Goal: Task Accomplishment & Management: Use online tool/utility

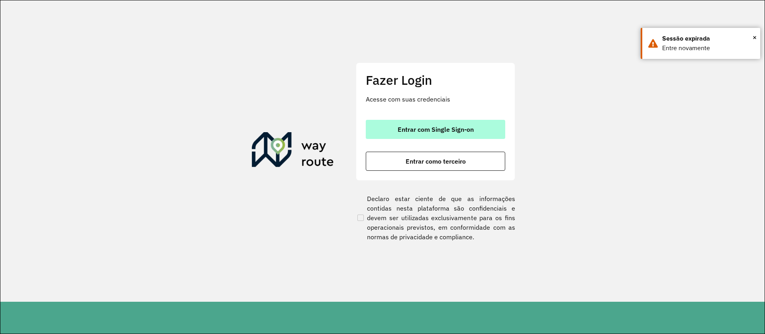
click at [447, 133] on span "Entrar com Single Sign-on" at bounding box center [436, 129] width 76 height 6
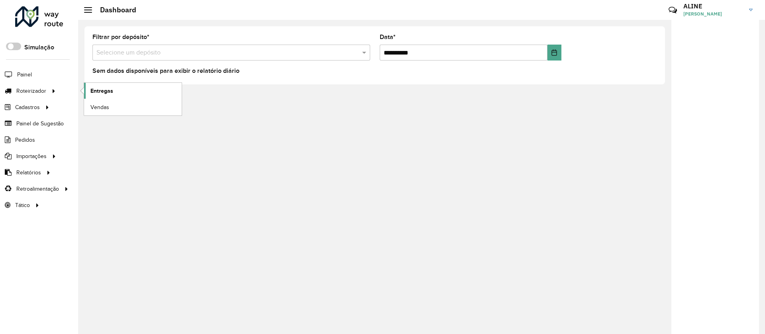
click at [104, 90] on span "Entregas" at bounding box center [101, 91] width 23 height 8
click at [114, 95] on link "Entregas" at bounding box center [133, 91] width 98 height 16
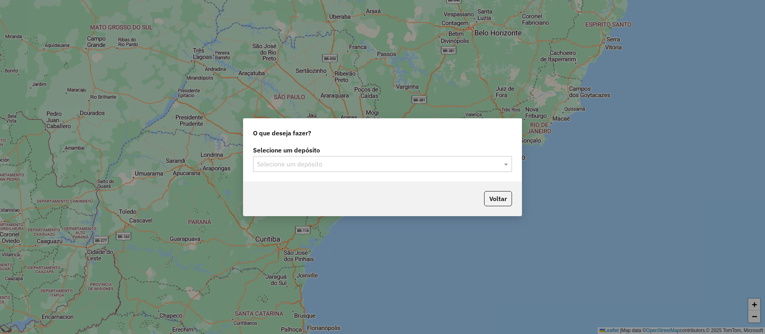
type input "*"
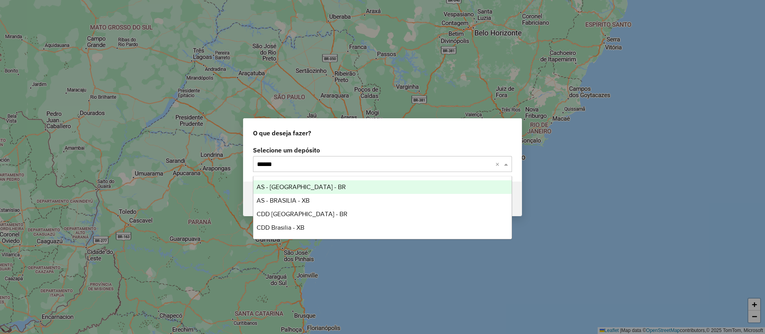
type input "*******"
click at [282, 184] on span "AS - BRASILIA - BR" at bounding box center [301, 187] width 89 height 7
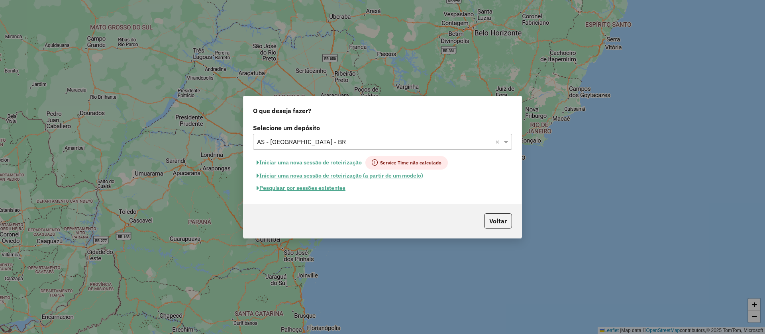
click at [299, 187] on button "Pesquisar por sessões existentes" at bounding box center [301, 188] width 96 height 12
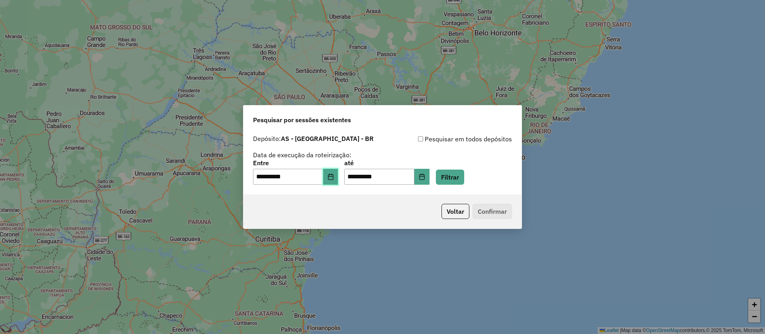
click at [338, 173] on button "Choose Date" at bounding box center [330, 177] width 15 height 16
click at [464, 178] on button "Filtrar" at bounding box center [450, 177] width 28 height 15
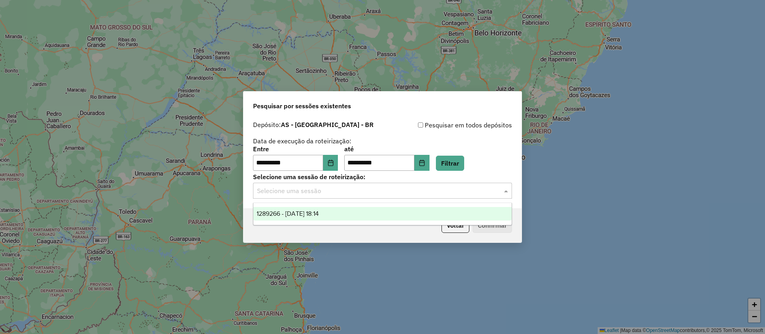
click at [334, 195] on input "text" at bounding box center [374, 192] width 235 height 10
click at [319, 213] on span "1289266 - 06/10/2025 18:14" at bounding box center [288, 213] width 62 height 7
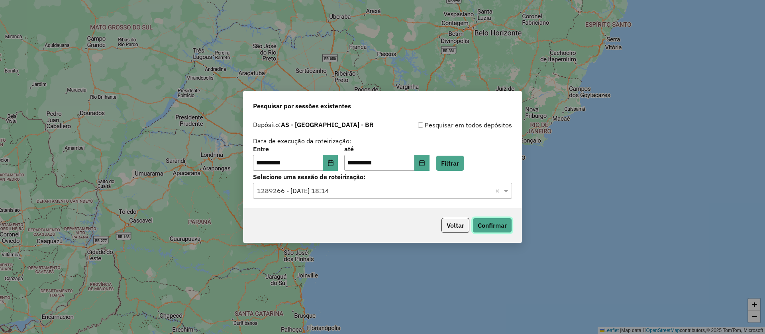
click at [498, 222] on button "Confirmar" at bounding box center [492, 225] width 39 height 15
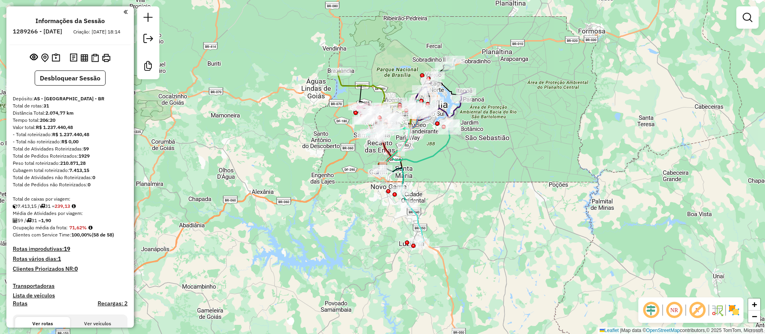
drag, startPoint x: 702, startPoint y: 306, endPoint x: 672, endPoint y: 316, distance: 31.6
click at [703, 306] on em at bounding box center [697, 310] width 19 height 19
click at [657, 313] on em at bounding box center [651, 310] width 19 height 19
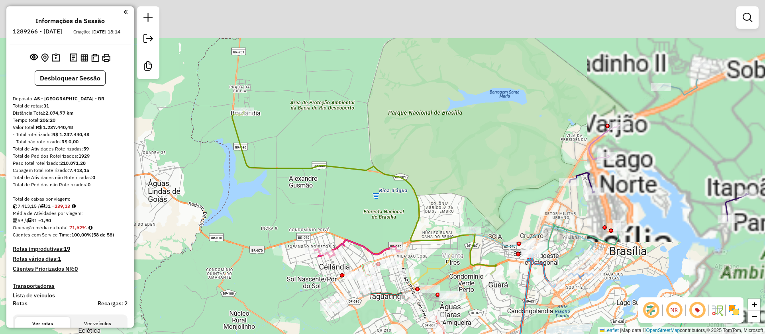
drag, startPoint x: 375, startPoint y: 78, endPoint x: 307, endPoint y: 199, distance: 139.4
click at [313, 193] on div "Janela de atendimento Grade de atendimento Capacidade Transportadoras Veículos …" at bounding box center [382, 167] width 765 height 334
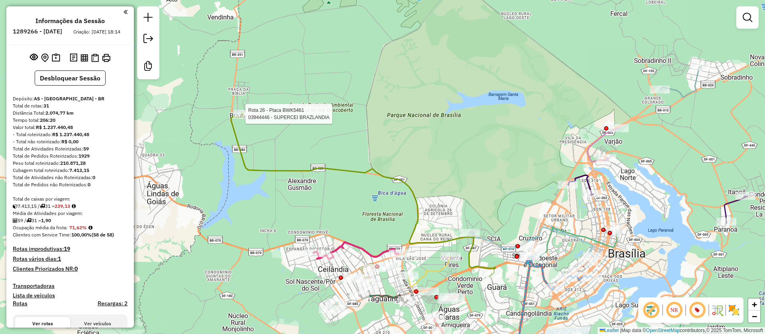
select select "**********"
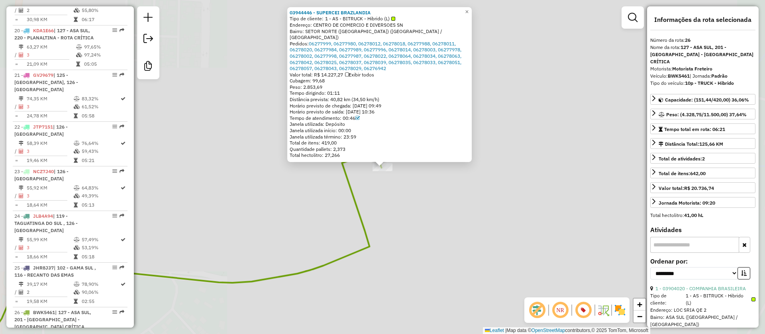
scroll to position [1361, 0]
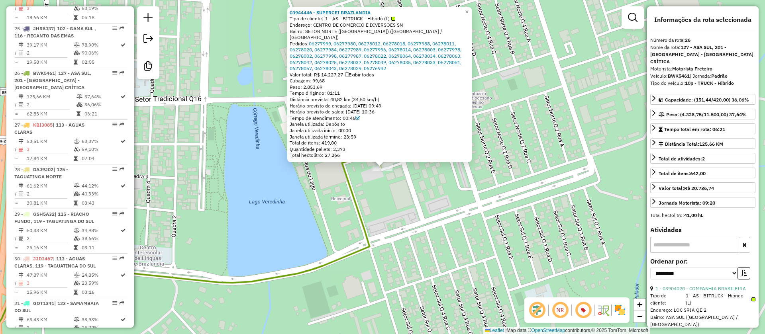
click at [480, 244] on div "03944446 - SUPERCEI BRAZLANDIA Tipo de cliente: 1 - AS - BITRUCK - Hibrido (L) …" at bounding box center [382, 167] width 765 height 334
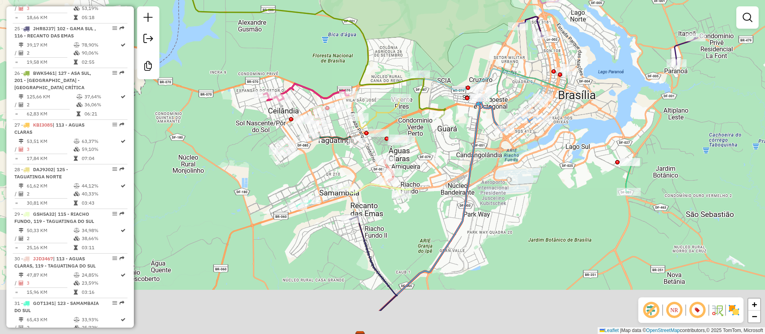
drag, startPoint x: 386, startPoint y: 279, endPoint x: 367, endPoint y: 220, distance: 61.6
click at [367, 220] on div "Janela de atendimento Grade de atendimento Capacidade Transportadoras Veículos …" at bounding box center [382, 167] width 765 height 334
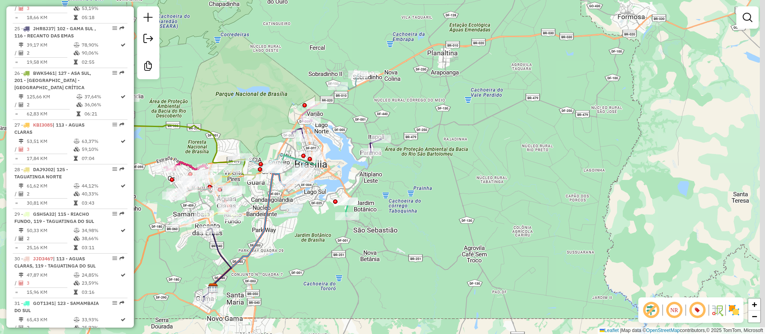
drag, startPoint x: 495, startPoint y: 204, endPoint x: 395, endPoint y: 228, distance: 102.6
click at [395, 228] on div "Janela de atendimento Grade de atendimento Capacidade Transportadoras Veículos …" at bounding box center [382, 167] width 765 height 334
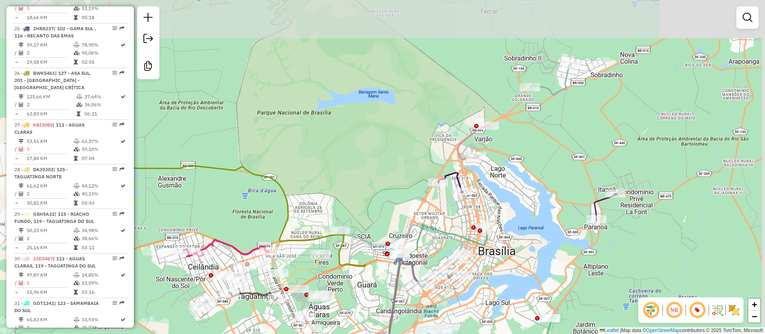
drag, startPoint x: 572, startPoint y: 135, endPoint x: 451, endPoint y: 198, distance: 135.9
click at [452, 197] on div "Janela de atendimento Grade de atendimento Capacidade Transportadoras Veículos …" at bounding box center [382, 167] width 765 height 334
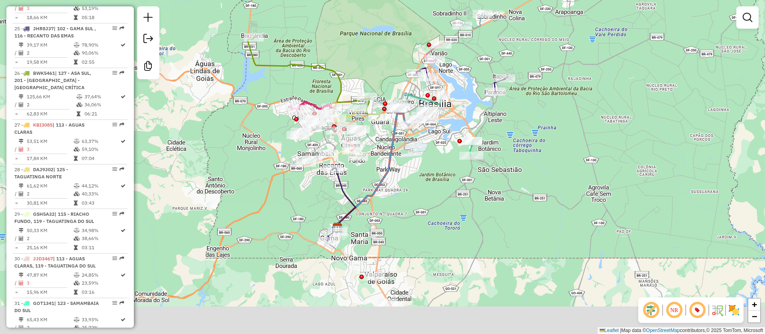
drag, startPoint x: 424, startPoint y: 303, endPoint x: 425, endPoint y: 217, distance: 85.7
click at [425, 217] on div "Janela de atendimento Grade de atendimento Capacidade Transportadoras Veículos …" at bounding box center [382, 167] width 765 height 334
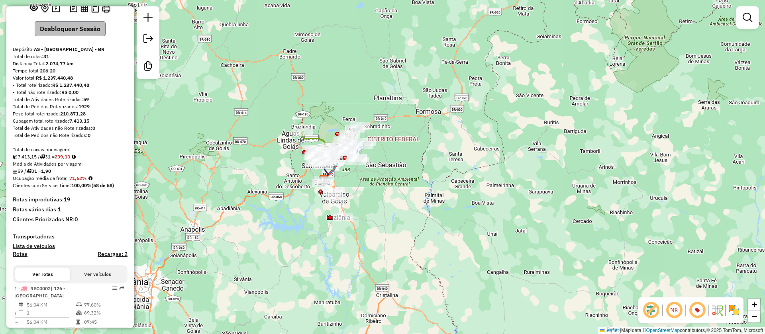
scroll to position [0, 0]
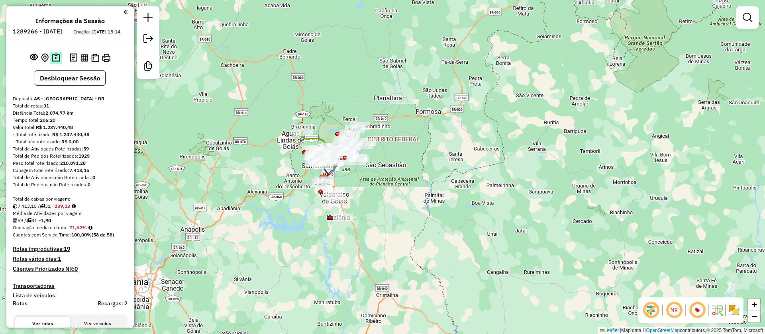
click at [57, 63] on img at bounding box center [56, 57] width 8 height 9
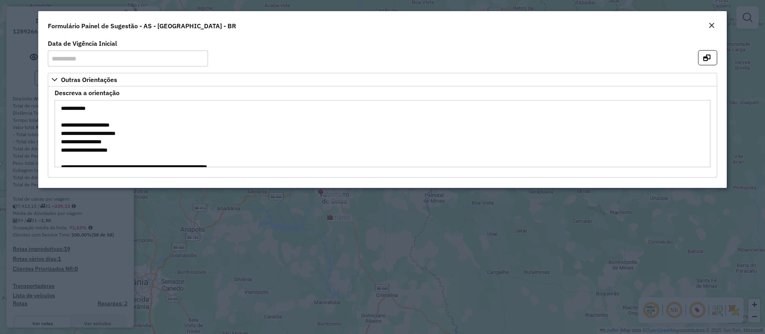
click at [708, 24] on button "Close" at bounding box center [711, 26] width 11 height 10
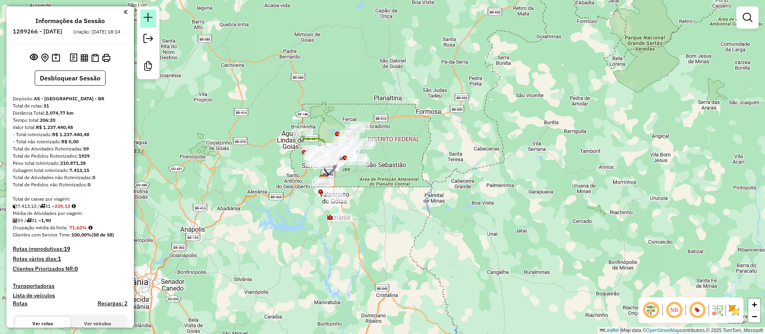
click at [145, 23] on link at bounding box center [148, 19] width 16 height 18
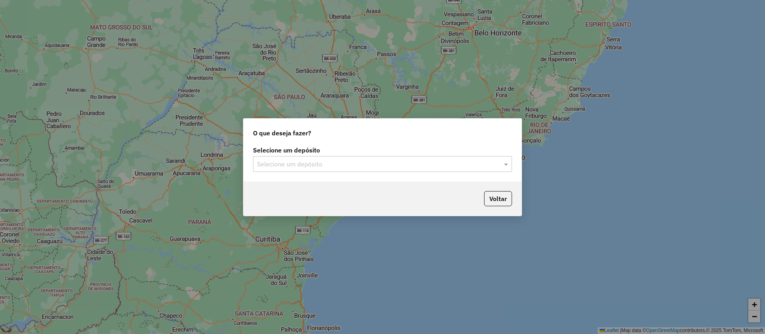
click at [460, 160] on input "text" at bounding box center [374, 165] width 235 height 10
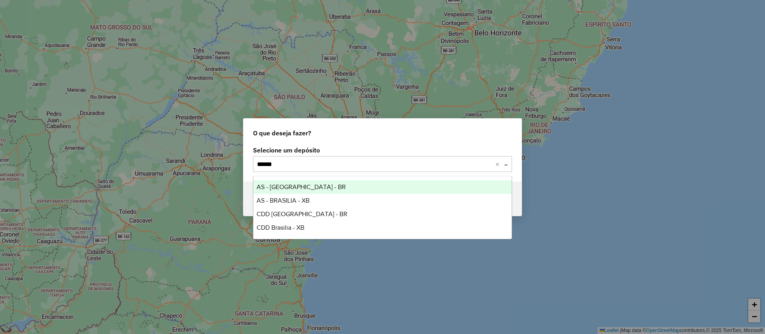
type input "*******"
click at [294, 187] on span "AS - BRASILIA - BR" at bounding box center [301, 187] width 89 height 7
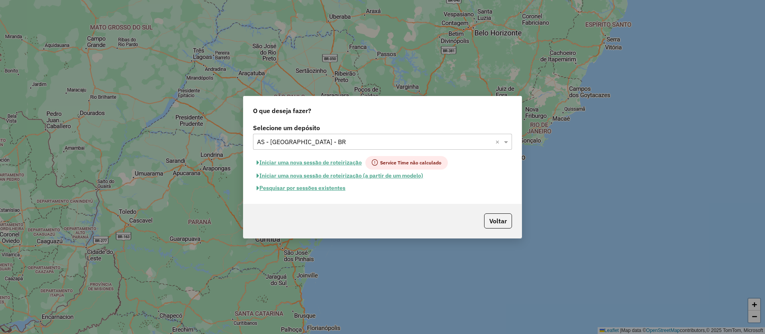
click at [313, 188] on button "Pesquisar por sessões existentes" at bounding box center [301, 188] width 96 height 12
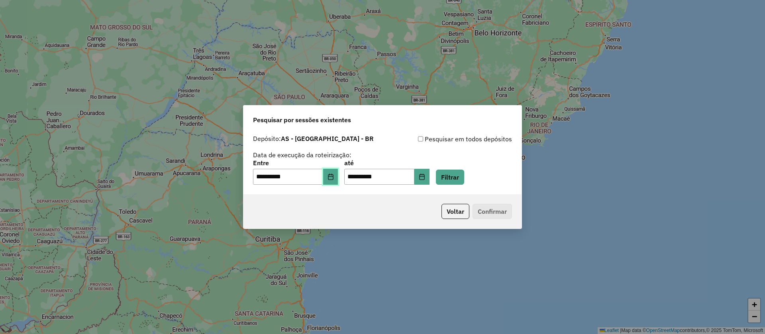
click at [333, 179] on icon "Choose Date" at bounding box center [331, 177] width 6 height 6
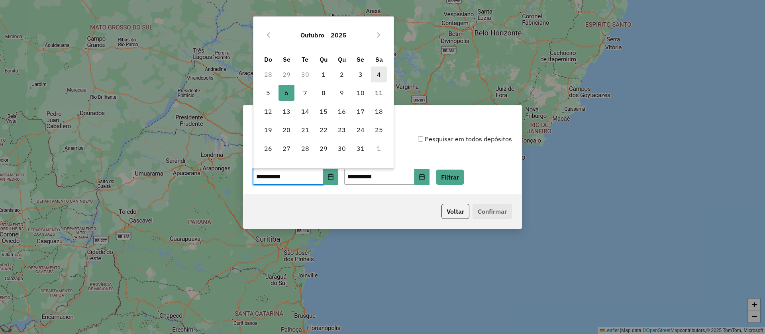
click at [379, 75] on span "4" at bounding box center [379, 75] width 16 height 16
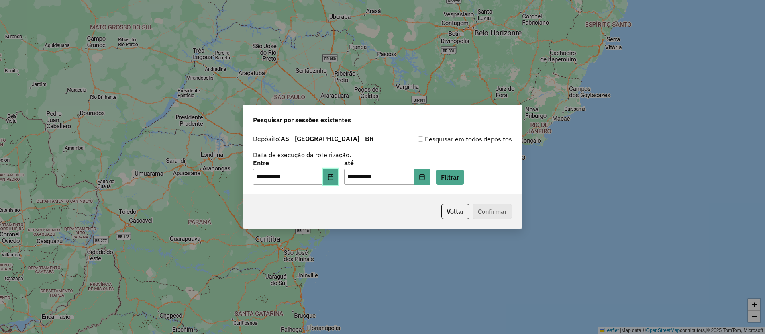
click at [334, 175] on icon "Choose Date" at bounding box center [331, 177] width 6 height 6
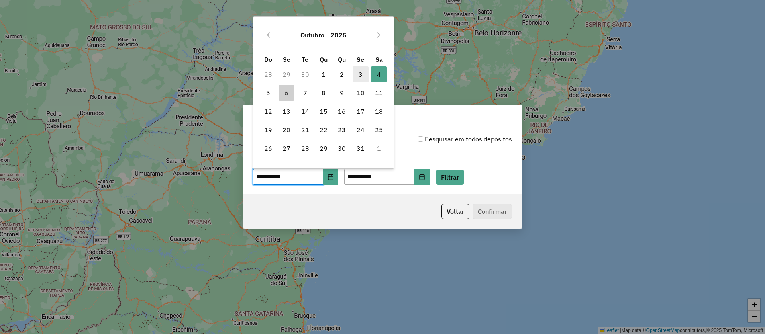
click at [359, 71] on span "3" at bounding box center [361, 75] width 16 height 16
type input "**********"
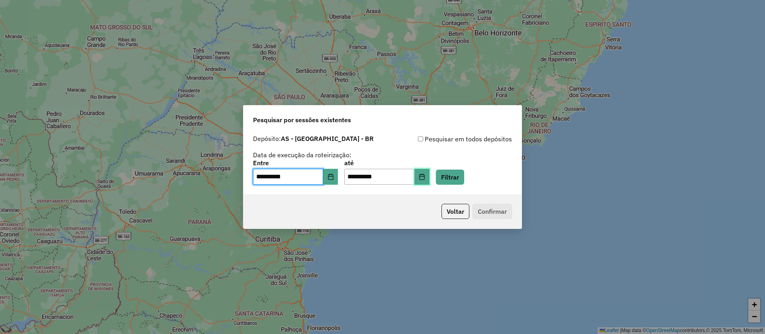
click at [425, 177] on icon "Choose Date" at bounding box center [422, 177] width 6 height 6
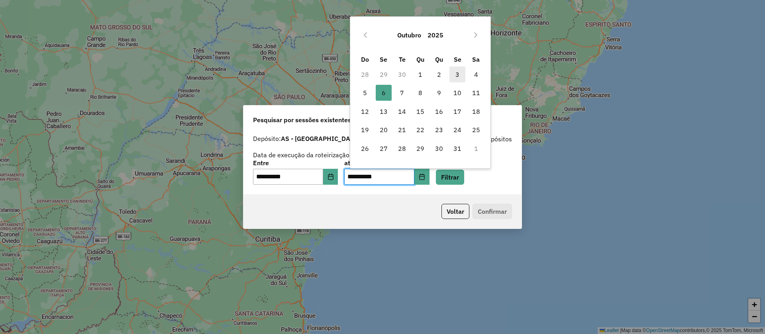
click at [457, 72] on span "3" at bounding box center [458, 75] width 16 height 16
type input "**********"
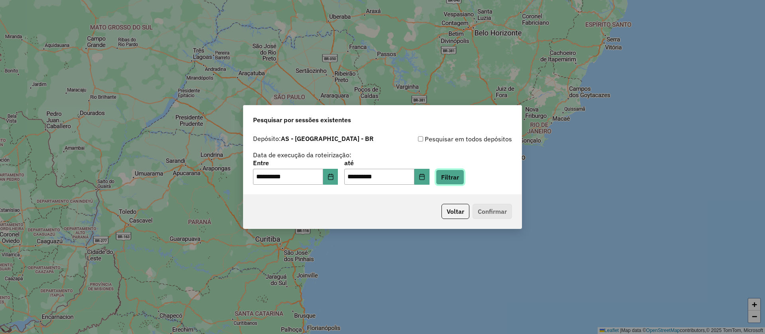
click at [461, 171] on button "Filtrar" at bounding box center [450, 177] width 28 height 15
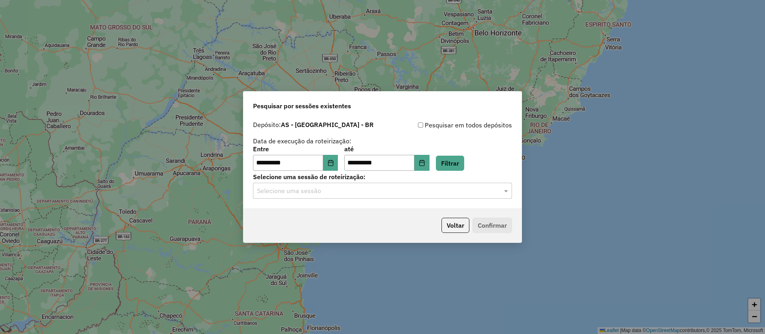
click at [319, 195] on input "text" at bounding box center [374, 192] width 235 height 10
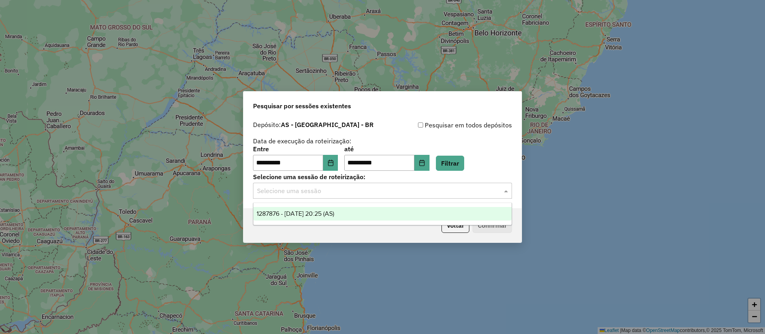
click at [312, 213] on span "1287876 - 03/10/2025 20:25 (AS)" at bounding box center [296, 213] width 78 height 7
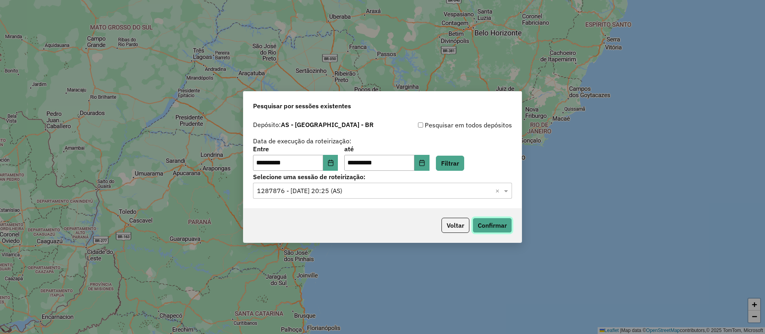
click at [501, 220] on button "Confirmar" at bounding box center [492, 225] width 39 height 15
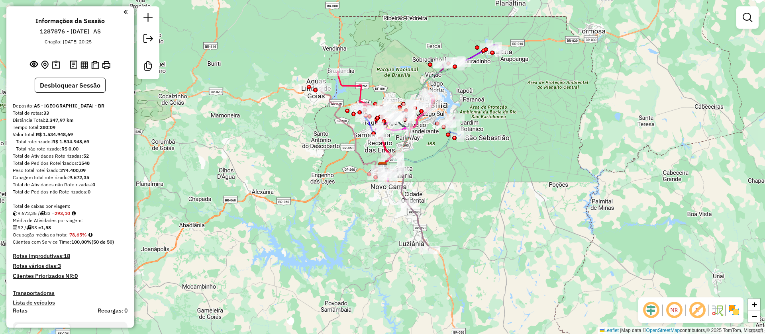
click at [695, 306] on em at bounding box center [697, 310] width 19 height 19
click at [656, 308] on em at bounding box center [651, 310] width 19 height 19
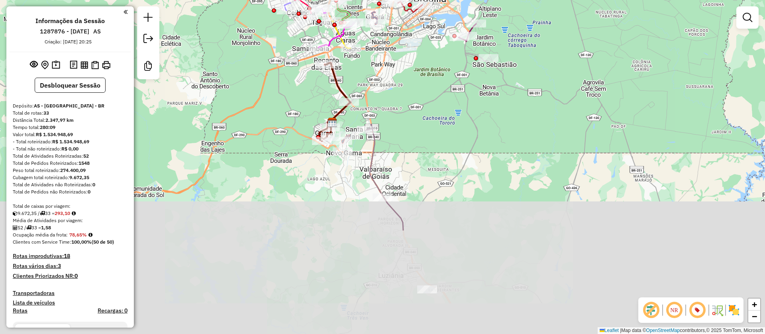
drag, startPoint x: 361, startPoint y: 233, endPoint x: 374, endPoint y: 82, distance: 151.7
click at [374, 82] on div "Janela de atendimento Grade de atendimento Capacidade Transportadoras Veículos …" at bounding box center [382, 167] width 765 height 334
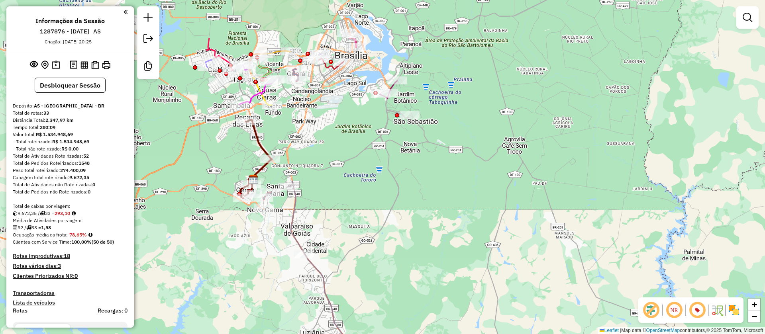
drag, startPoint x: 458, startPoint y: 179, endPoint x: 376, endPoint y: 263, distance: 117.8
click at [377, 260] on div "Janela de atendimento Grade de atendimento Capacidade Transportadoras Veículos …" at bounding box center [382, 167] width 765 height 334
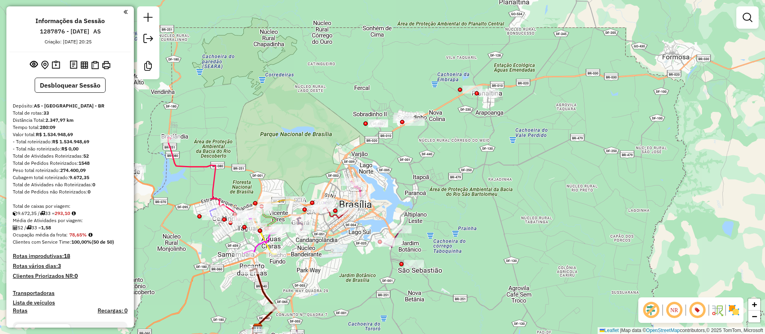
drag, startPoint x: 424, startPoint y: 84, endPoint x: 424, endPoint y: 219, distance: 135.1
click at [427, 214] on div "Janela de atendimento Grade de atendimento Capacidade Transportadoras Veículos …" at bounding box center [382, 167] width 765 height 334
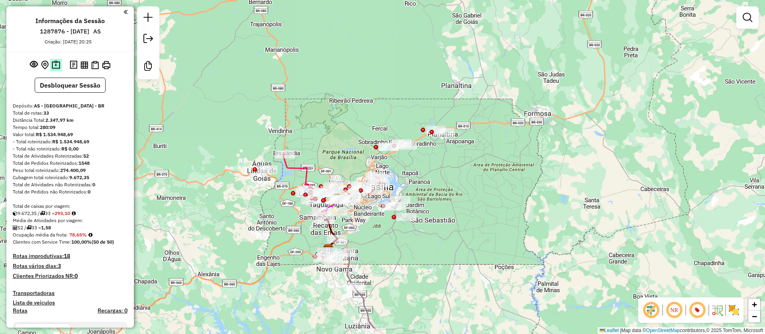
click at [58, 61] on img at bounding box center [56, 65] width 8 height 9
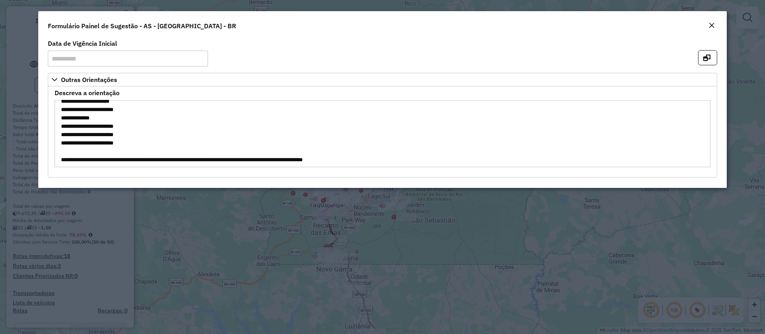
scroll to position [452, 0]
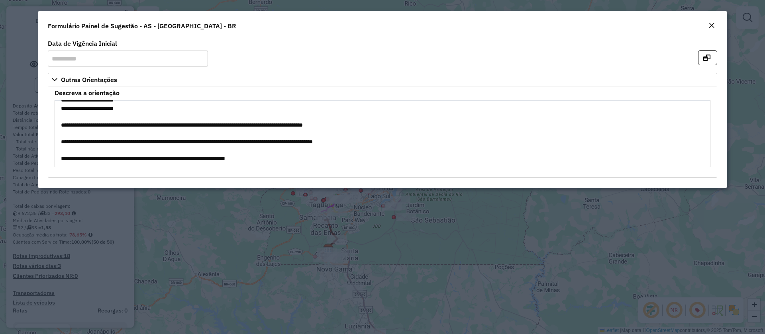
click at [712, 22] on em "Close" at bounding box center [712, 25] width 6 height 6
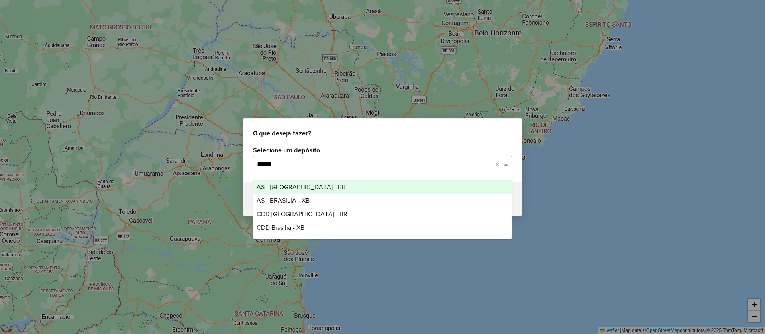
type input "*******"
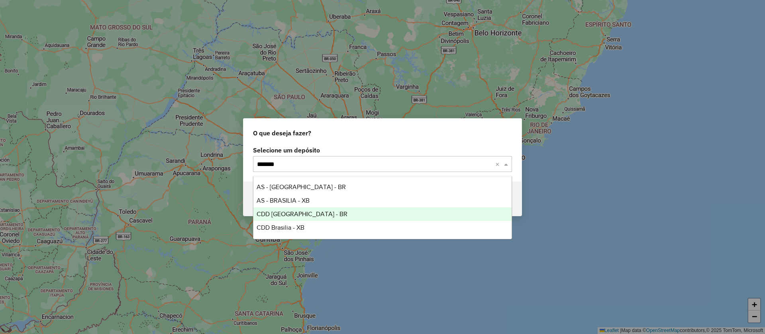
click at [269, 210] on div "CDD [GEOGRAPHIC_DATA] - BR" at bounding box center [383, 215] width 258 height 14
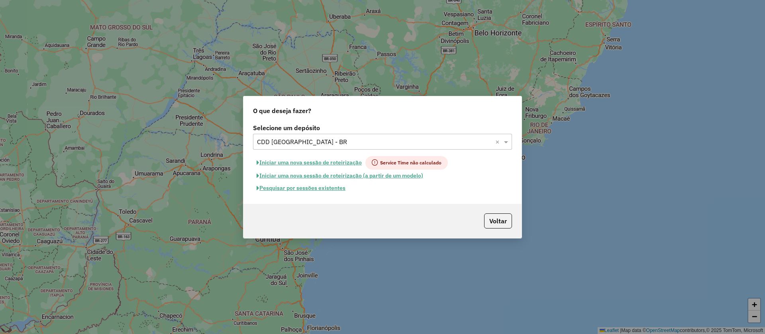
click at [336, 189] on button "Pesquisar por sessões existentes" at bounding box center [301, 188] width 96 height 12
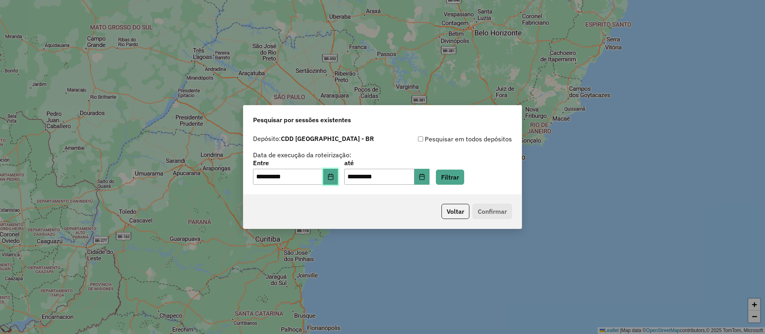
click at [338, 170] on button "Choose Date" at bounding box center [330, 177] width 15 height 16
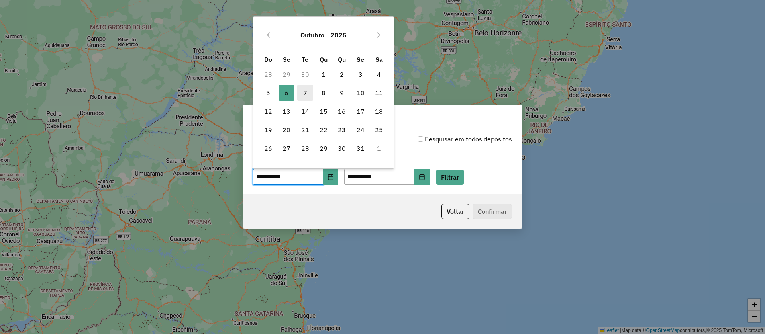
click at [304, 92] on span "7" at bounding box center [305, 93] width 16 height 16
type input "**********"
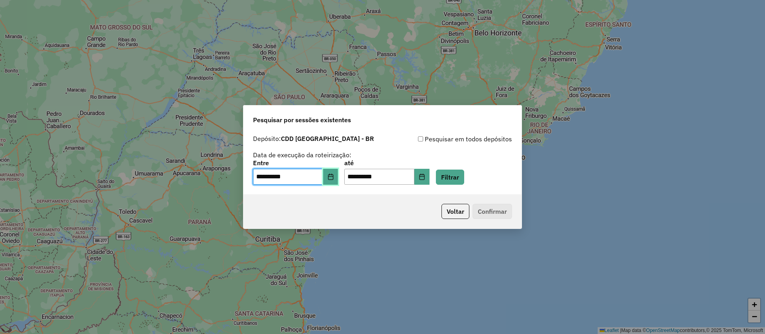
click at [335, 173] on button "Choose Date" at bounding box center [330, 177] width 15 height 16
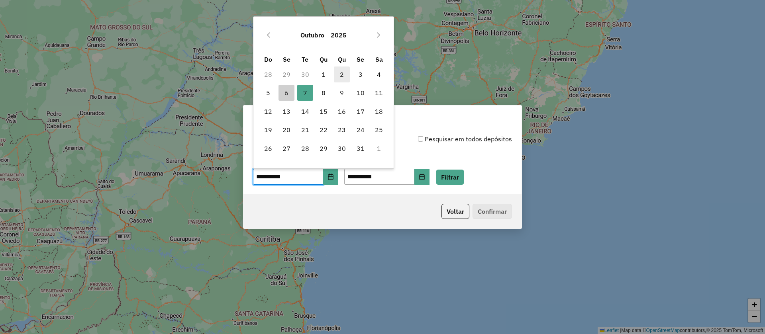
click at [342, 75] on span "2" at bounding box center [342, 75] width 16 height 16
type input "**********"
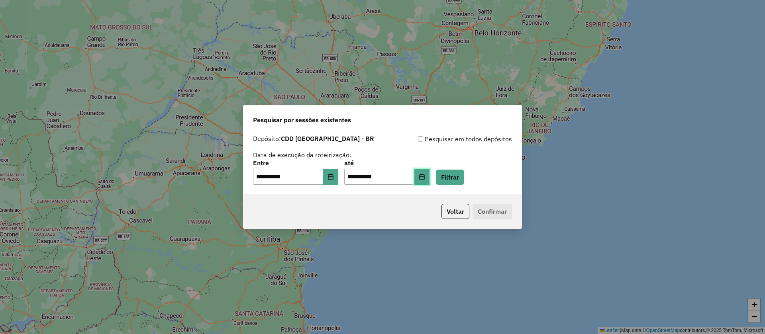
click at [425, 178] on icon "Choose Date" at bounding box center [422, 177] width 6 height 6
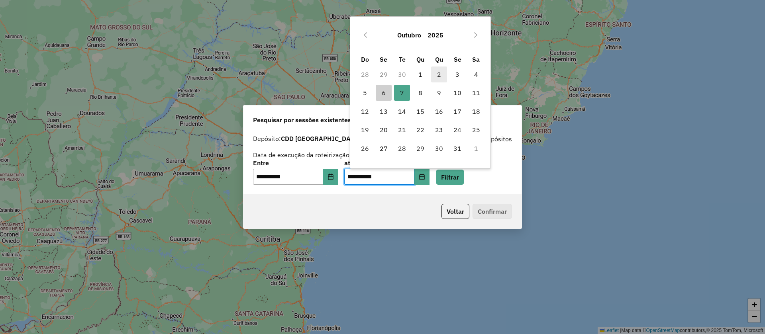
click at [438, 73] on span "2" at bounding box center [439, 75] width 16 height 16
type input "**********"
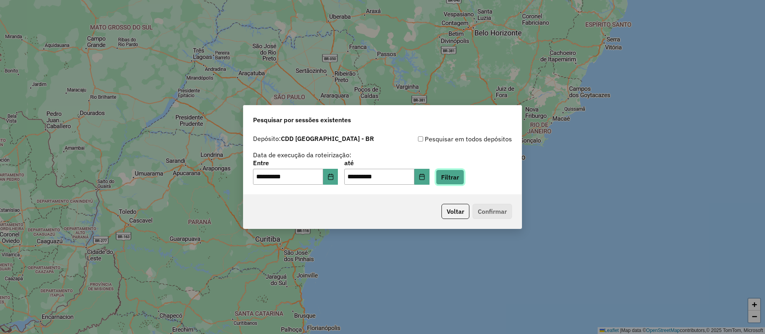
click at [456, 171] on button "Filtrar" at bounding box center [450, 177] width 28 height 15
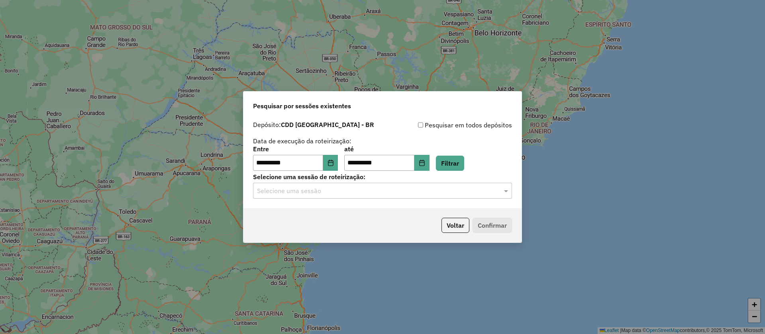
click at [330, 188] on input "text" at bounding box center [374, 192] width 235 height 10
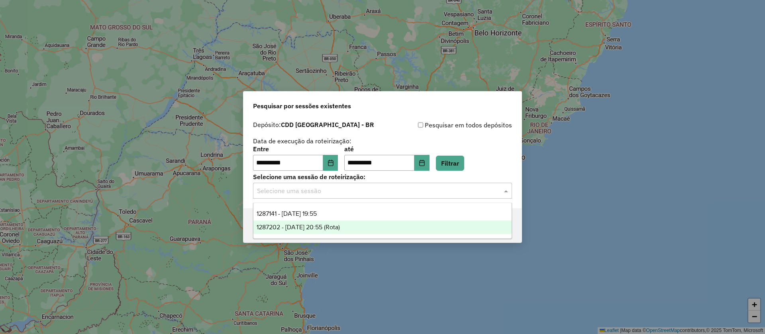
click at [323, 225] on span "1287202 - 02/10/2025 20:55 (Rota)" at bounding box center [298, 227] width 83 height 7
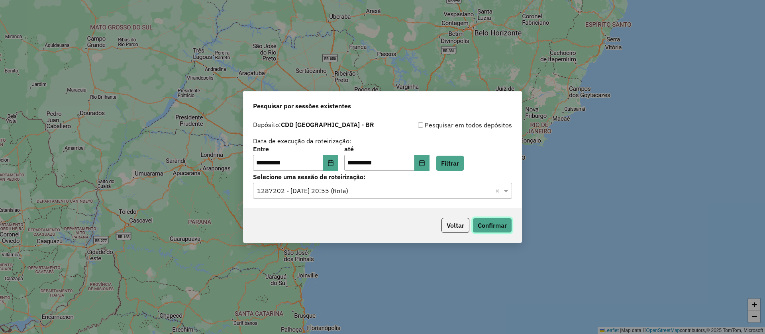
click at [494, 221] on button "Confirmar" at bounding box center [492, 225] width 39 height 15
click at [333, 161] on icon "Choose Date" at bounding box center [330, 163] width 5 height 6
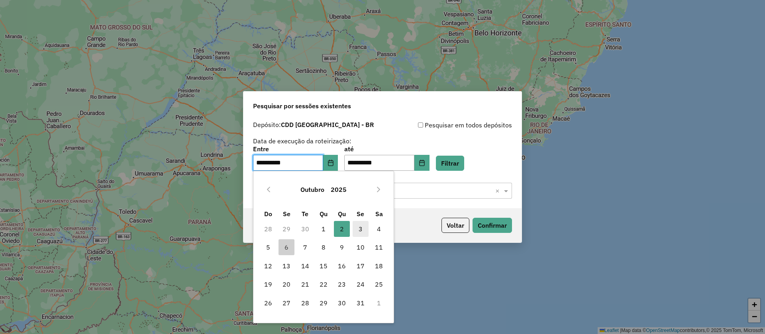
click at [363, 230] on span "3" at bounding box center [361, 229] width 16 height 16
type input "**********"
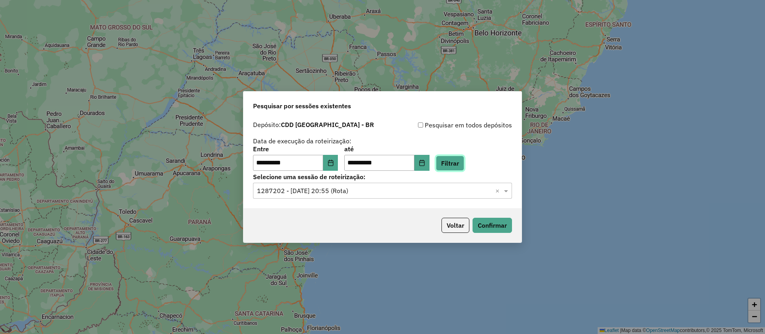
click at [462, 160] on button "Filtrar" at bounding box center [450, 163] width 28 height 15
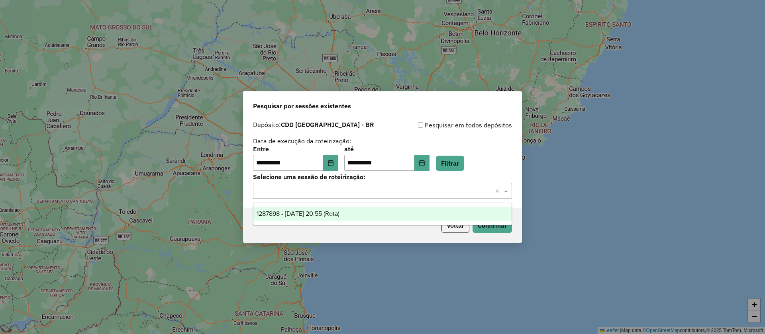
click at [360, 193] on input "text" at bounding box center [374, 192] width 235 height 10
click at [299, 212] on span "1287898 - 03/10/2025 20:55 (Rota)" at bounding box center [298, 213] width 83 height 7
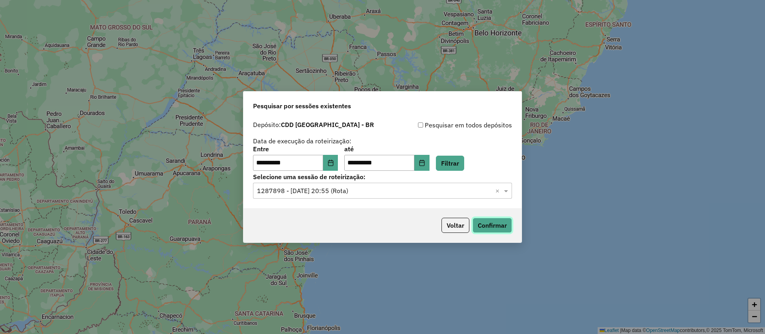
click at [485, 220] on button "Confirmar" at bounding box center [492, 225] width 39 height 15
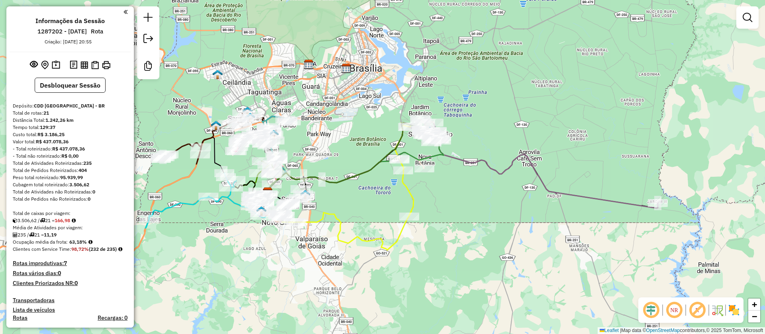
click at [695, 310] on em at bounding box center [697, 310] width 19 height 19
click at [657, 312] on em at bounding box center [651, 310] width 19 height 19
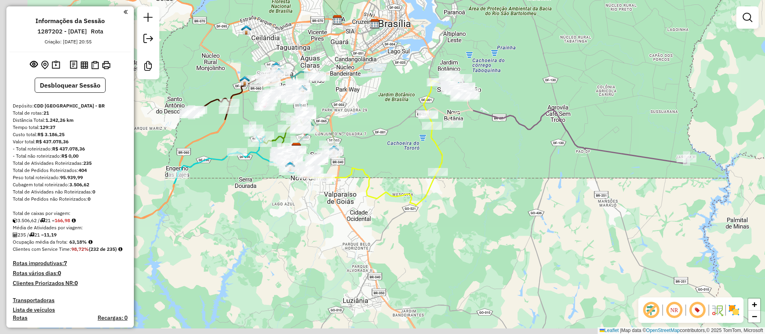
drag, startPoint x: 437, startPoint y: 207, endPoint x: 484, endPoint y: 137, distance: 84.8
click at [484, 137] on div "Janela de atendimento Grade de atendimento Capacidade Transportadoras Veículos …" at bounding box center [382, 167] width 765 height 334
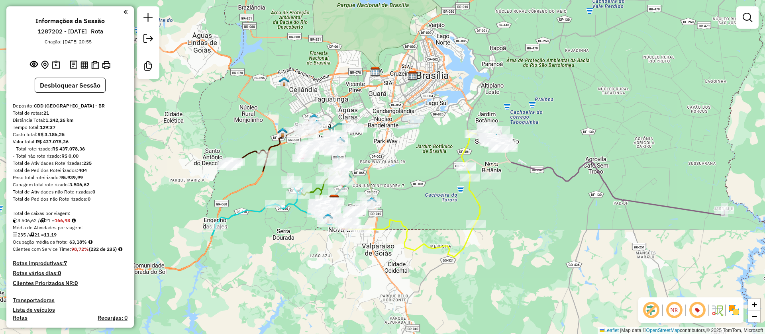
drag, startPoint x: 379, startPoint y: 122, endPoint x: 399, endPoint y: 180, distance: 61.6
click at [401, 178] on div "Janela de atendimento Grade de atendimento Capacidade Transportadoras Veículos …" at bounding box center [382, 167] width 765 height 334
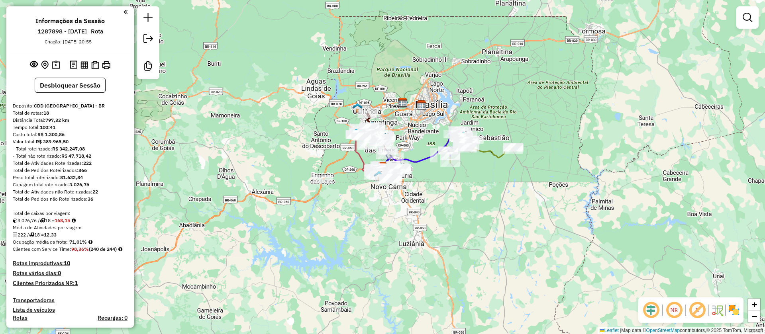
click at [698, 313] on em at bounding box center [697, 310] width 19 height 19
click at [657, 315] on em at bounding box center [651, 310] width 19 height 19
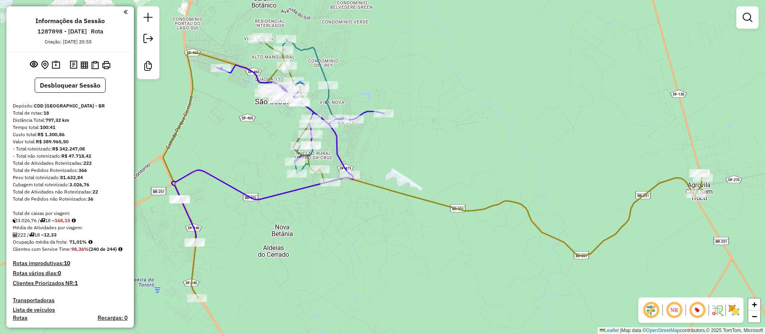
drag, startPoint x: 553, startPoint y: 152, endPoint x: 519, endPoint y: 168, distance: 37.8
click at [519, 168] on div "Janela de atendimento Grade de atendimento Capacidade Transportadoras Veículos …" at bounding box center [382, 167] width 765 height 334
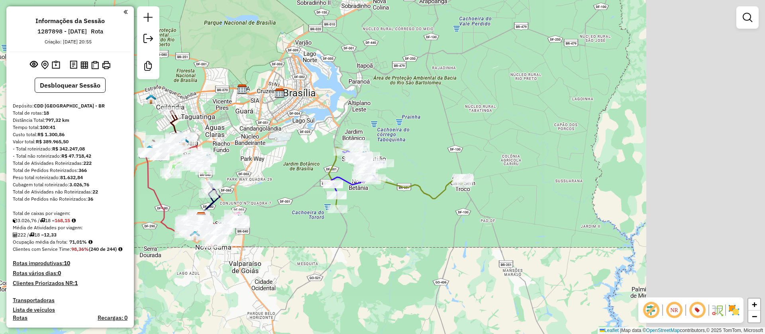
drag, startPoint x: 588, startPoint y: 256, endPoint x: 416, endPoint y: 257, distance: 171.8
click at [416, 257] on div "Janela de atendimento Grade de atendimento Capacidade Transportadoras Veículos …" at bounding box center [382, 167] width 765 height 334
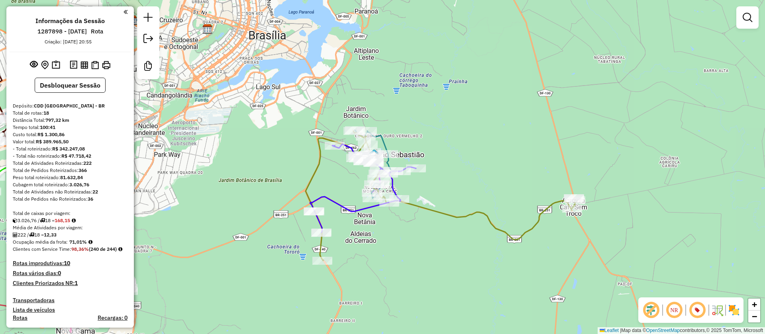
drag, startPoint x: 422, startPoint y: 240, endPoint x: 424, endPoint y: 263, distance: 22.8
click at [419, 257] on div "Janela de atendimento Grade de atendimento Capacidade Transportadoras Veículos …" at bounding box center [382, 167] width 765 height 334
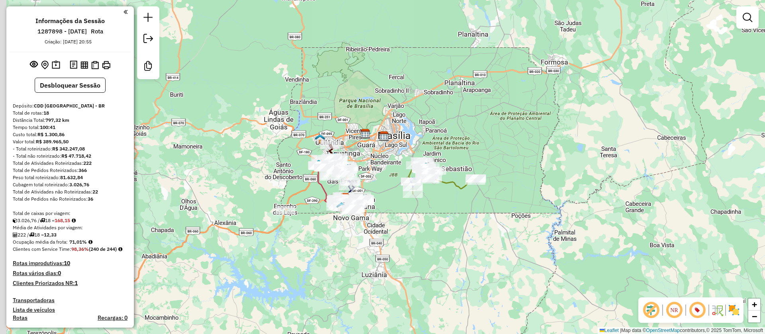
drag, startPoint x: 377, startPoint y: 249, endPoint x: 409, endPoint y: 220, distance: 42.3
click at [409, 220] on div "Janela de atendimento Grade de atendimento Capacidade Transportadoras Veículos …" at bounding box center [382, 167] width 765 height 334
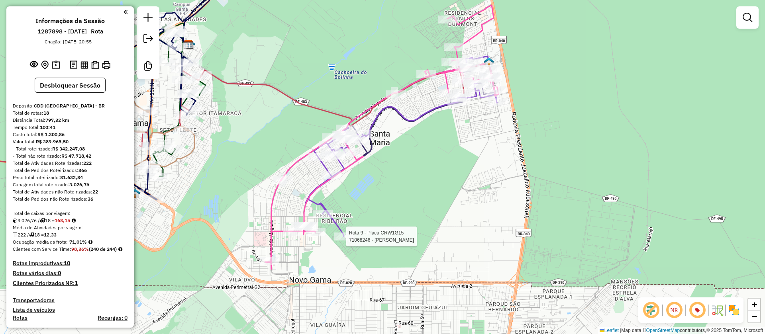
select select "**********"
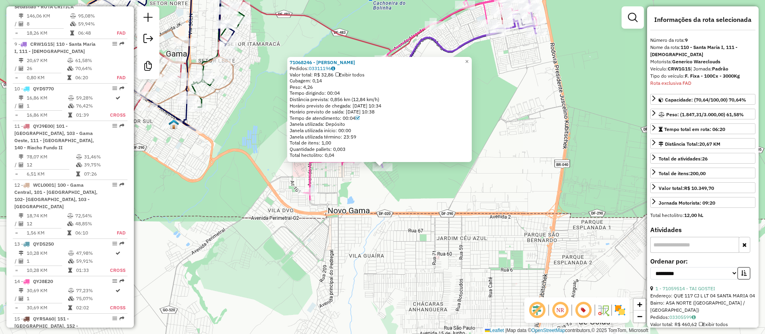
scroll to position [720, 0]
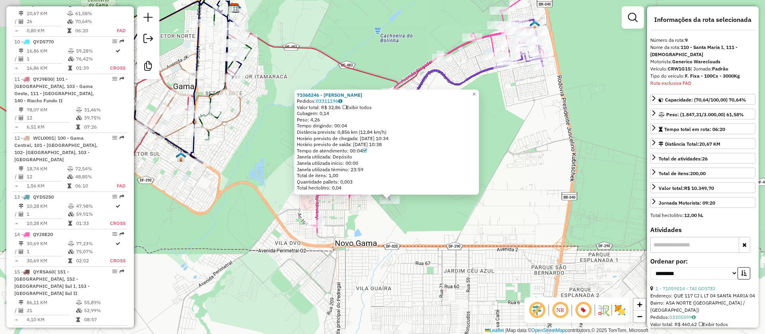
drag, startPoint x: 383, startPoint y: 220, endPoint x: 386, endPoint y: 244, distance: 24.4
click at [386, 247] on div "71068246 - JOSEFA MARIA Pedidos: 03311196 Valor total: R$ 32,86 Exibir todos Cu…" at bounding box center [382, 167] width 765 height 334
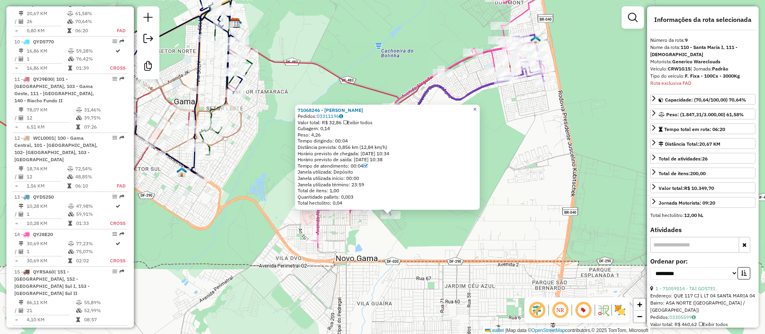
click at [480, 105] on link "×" at bounding box center [475, 110] width 10 height 10
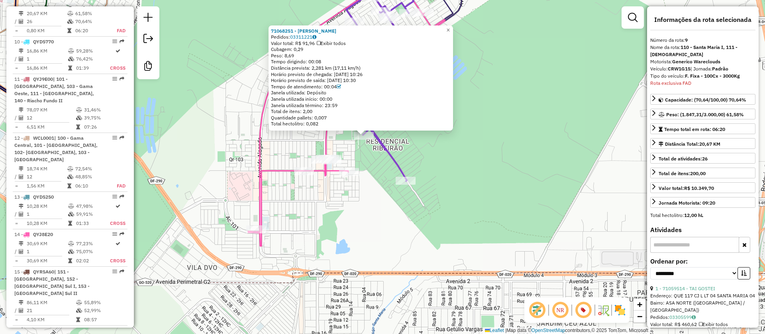
drag, startPoint x: 364, startPoint y: 196, endPoint x: 361, endPoint y: 224, distance: 28.5
click at [362, 224] on div "71068251 - ANALICE SANTOS Pedidos: 03311221 Valor total: R$ 91,96 Exibir todos …" at bounding box center [382, 167] width 765 height 334
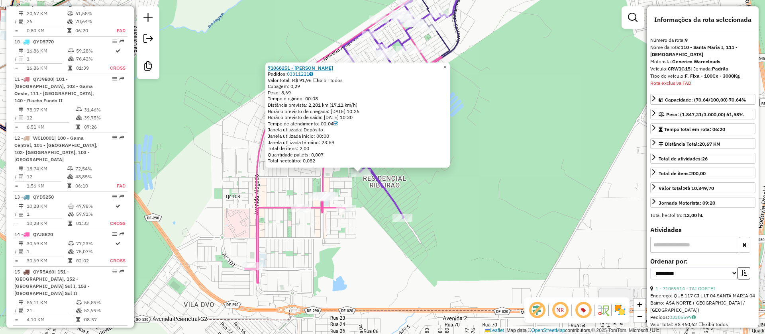
click at [298, 68] on strong "71068251 - ANALICE SANTOS" at bounding box center [300, 68] width 65 height 6
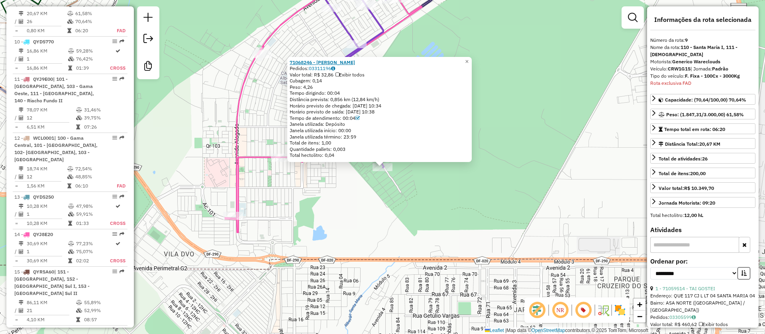
click at [330, 59] on strong "71068246 - JOSEFA MARIA" at bounding box center [322, 62] width 65 height 6
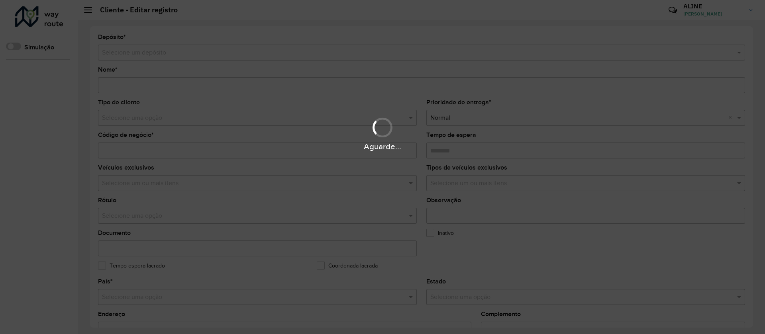
type input "**********"
type input "********"
type input "**********"
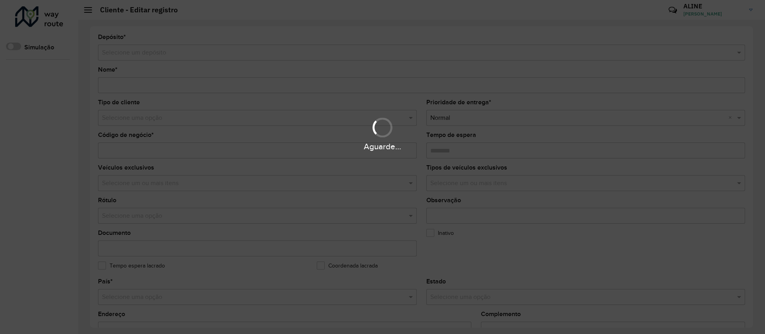
type input "**********"
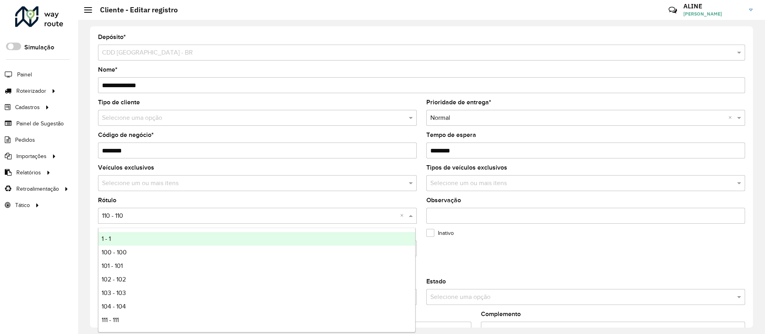
click at [126, 214] on input "text" at bounding box center [249, 217] width 295 height 10
type input "*"
click at [114, 242] on span "9 - 9" at bounding box center [108, 239] width 12 height 7
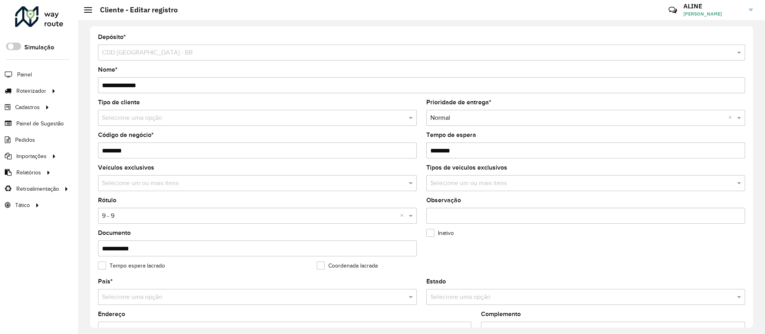
click at [117, 116] on input "text" at bounding box center [249, 119] width 295 height 10
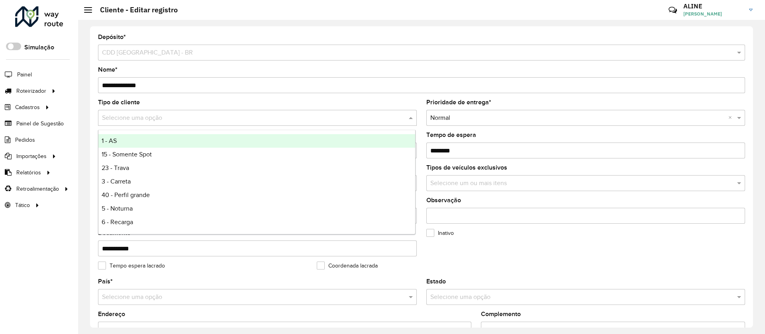
type input "*"
click at [113, 139] on span "9 - Difícil acesso" at bounding box center [124, 141] width 45 height 7
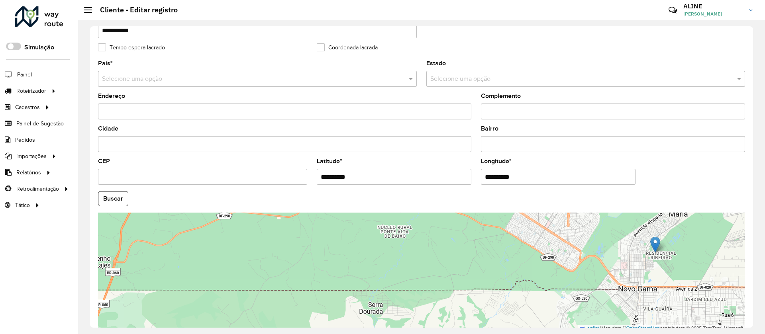
scroll to position [259, 0]
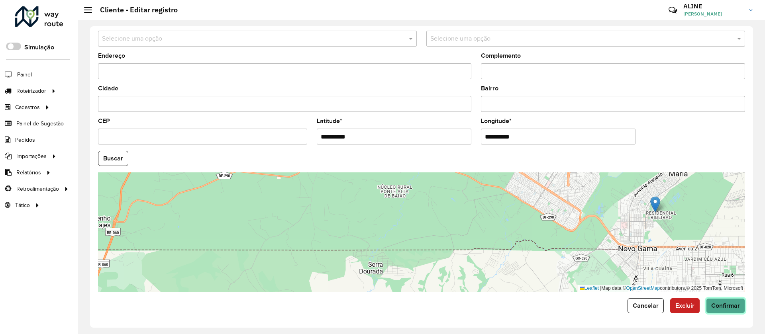
click at [733, 307] on span "Confirmar" at bounding box center [726, 306] width 29 height 7
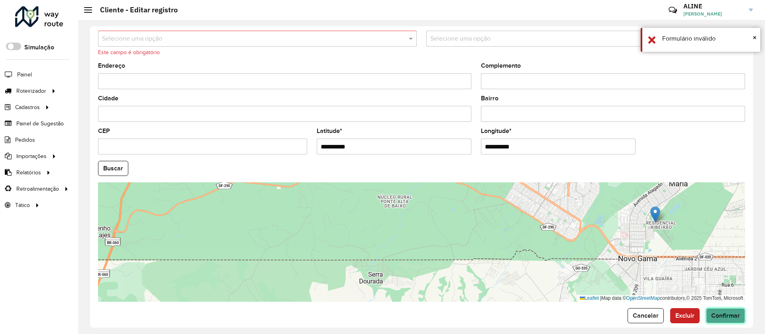
click at [730, 313] on span "Confirmar" at bounding box center [726, 316] width 29 height 7
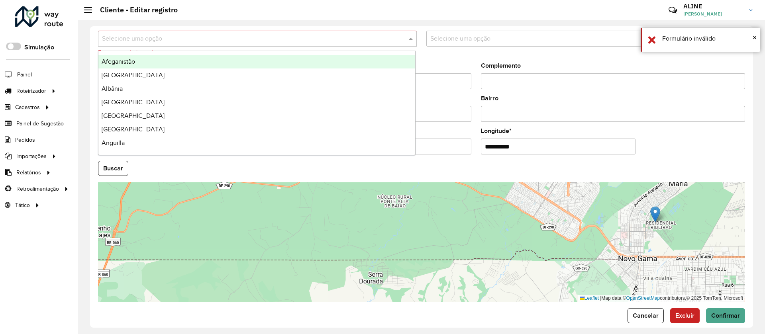
click at [126, 34] on input "text" at bounding box center [249, 39] width 295 height 10
type input "***"
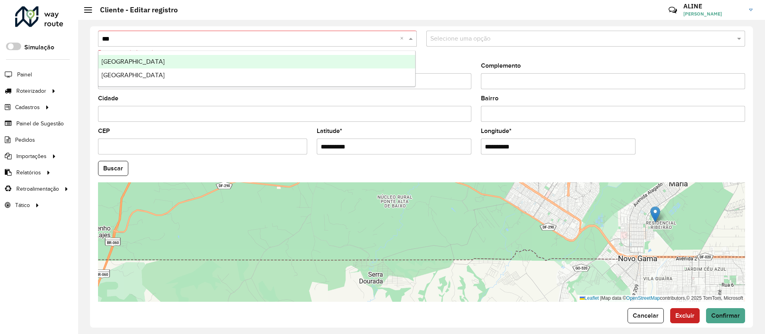
click at [121, 58] on div "[GEOGRAPHIC_DATA]" at bounding box center [256, 62] width 317 height 14
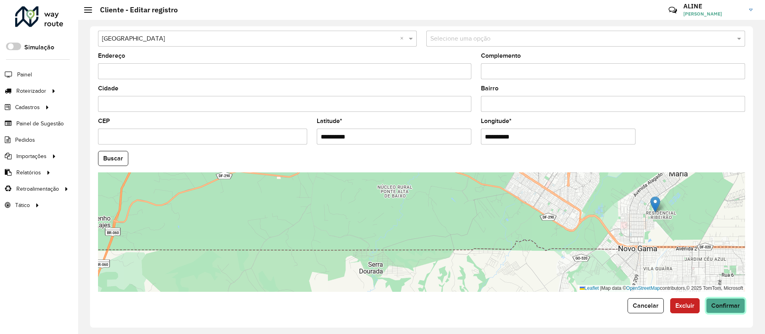
click at [733, 301] on button "Confirmar" at bounding box center [725, 306] width 39 height 15
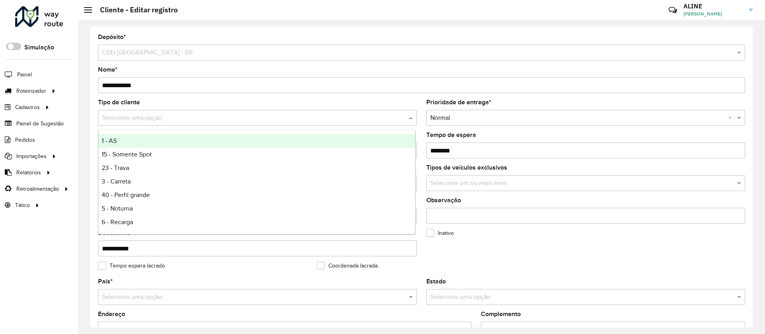
click at [138, 116] on input "text" at bounding box center [249, 119] width 295 height 10
type input "*"
click at [124, 144] on span "9 - Difícil acesso" at bounding box center [124, 141] width 45 height 7
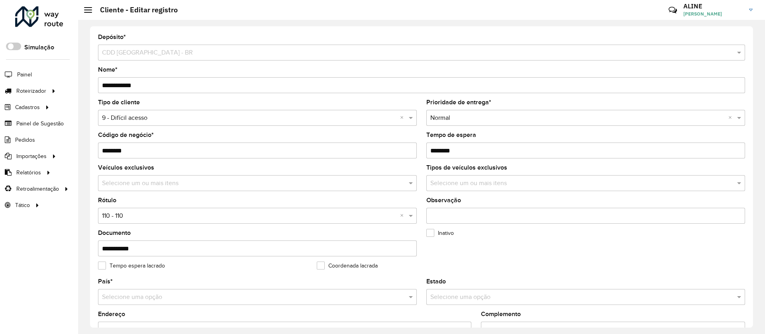
click at [124, 214] on input "text" at bounding box center [249, 217] width 295 height 10
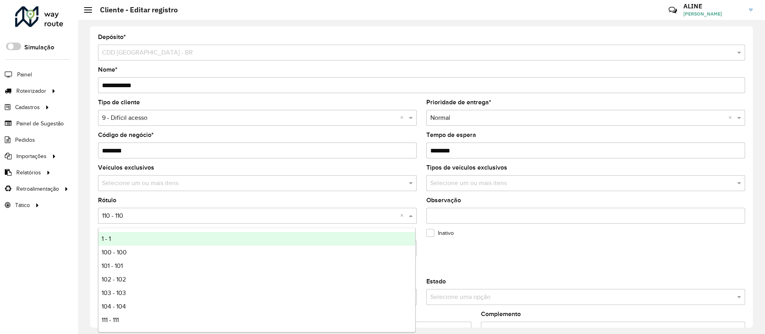
type input "*"
click at [107, 236] on span "9 - 9" at bounding box center [108, 239] width 12 height 7
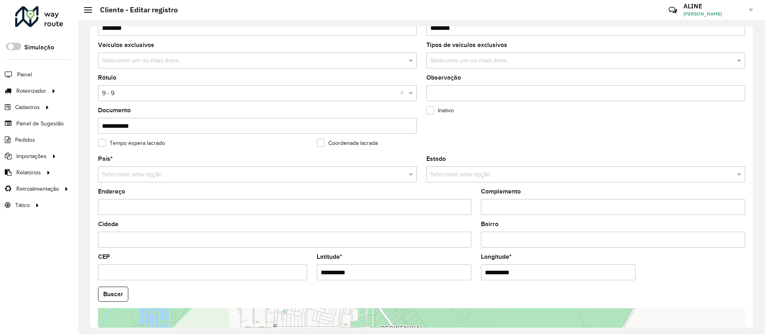
scroll to position [239, 0]
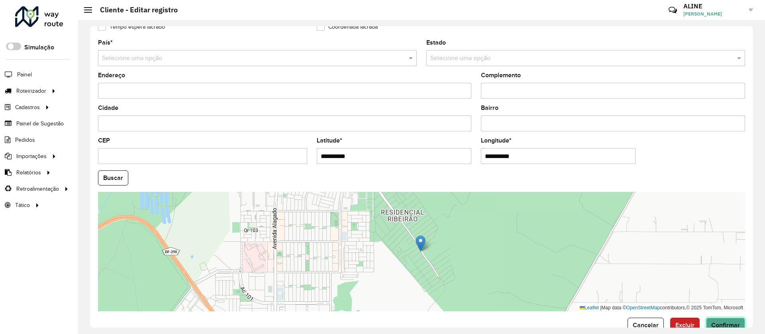
click at [736, 323] on span "Confirmar" at bounding box center [726, 325] width 29 height 7
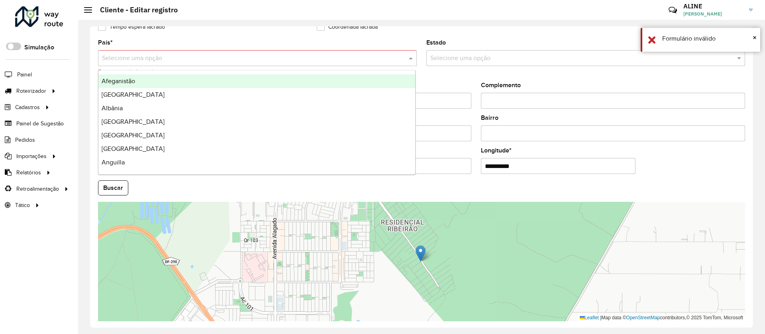
click at [132, 53] on div "Selecione uma opção" at bounding box center [257, 58] width 319 height 16
type input "***"
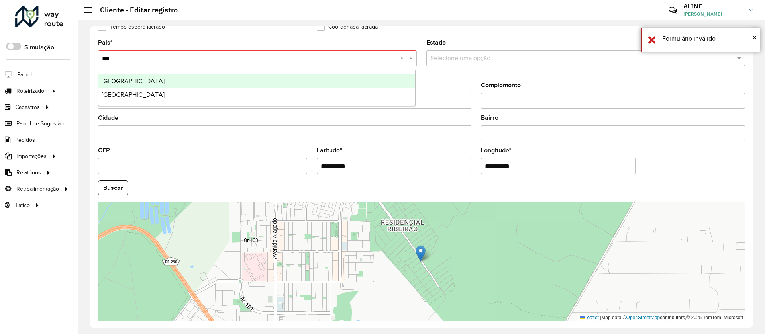
click at [116, 78] on span "Brasil" at bounding box center [133, 81] width 63 height 7
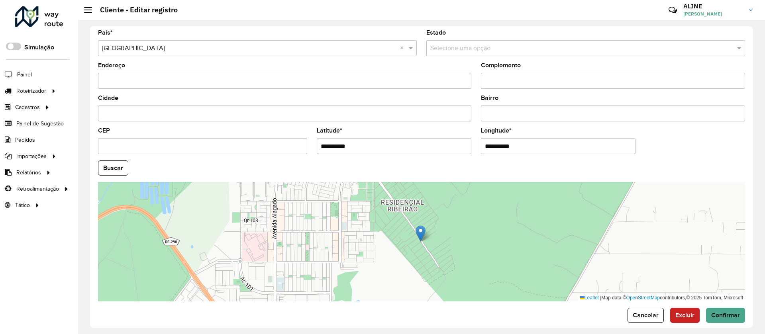
scroll to position [259, 0]
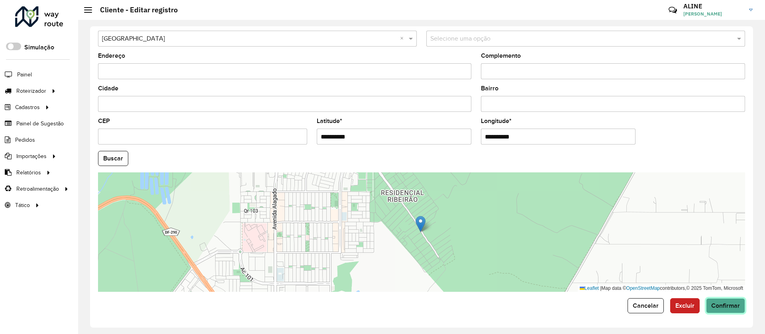
click at [726, 309] on span "Confirmar" at bounding box center [726, 306] width 29 height 7
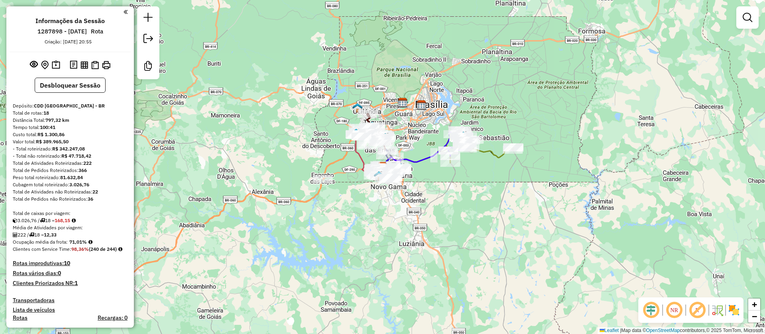
click at [700, 310] on em at bounding box center [697, 310] width 19 height 19
click at [651, 310] on em at bounding box center [651, 310] width 19 height 19
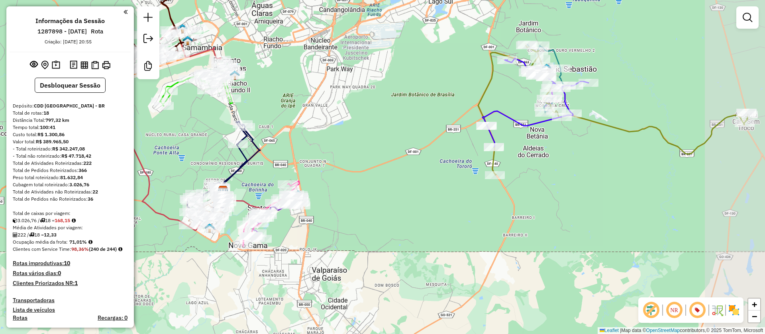
drag, startPoint x: 439, startPoint y: 228, endPoint x: 388, endPoint y: 242, distance: 53.2
click at [390, 240] on div "Janela de atendimento Grade de atendimento Capacidade Transportadoras Veículos …" at bounding box center [382, 167] width 765 height 334
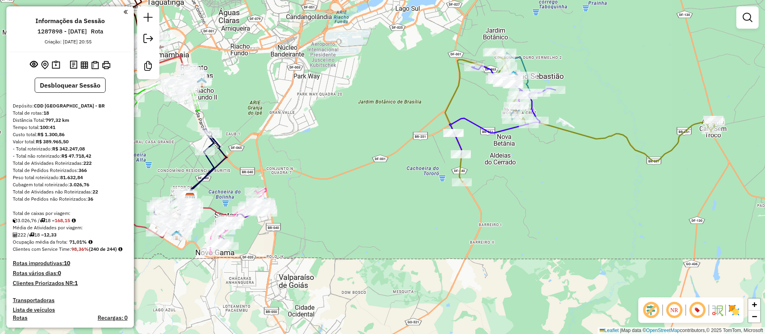
drag, startPoint x: 479, startPoint y: 116, endPoint x: 485, endPoint y: 139, distance: 23.1
click at [483, 134] on div "Janela de atendimento Grade de atendimento Capacidade Transportadoras Veículos …" at bounding box center [382, 167] width 765 height 334
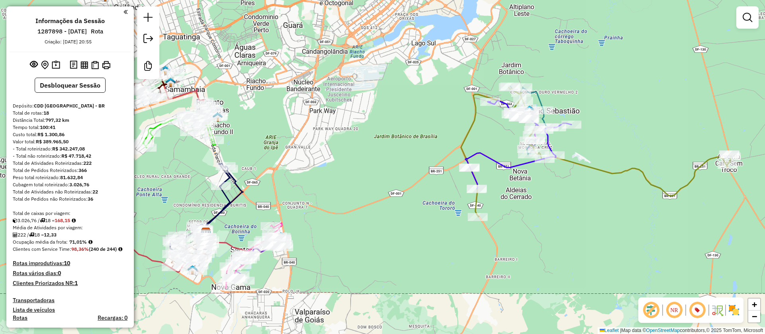
drag, startPoint x: 263, startPoint y: 113, endPoint x: 515, endPoint y: 170, distance: 257.5
click at [531, 170] on div "Janela de atendimento Grade de atendimento Capacidade Transportadoras Veículos …" at bounding box center [382, 167] width 765 height 334
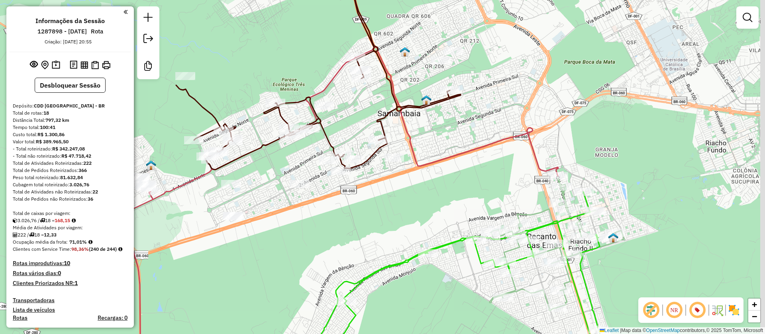
drag, startPoint x: 490, startPoint y: 138, endPoint x: 456, endPoint y: 136, distance: 33.9
click at [457, 136] on div "Janela de atendimento Grade de atendimento Capacidade Transportadoras Veículos …" at bounding box center [382, 167] width 765 height 334
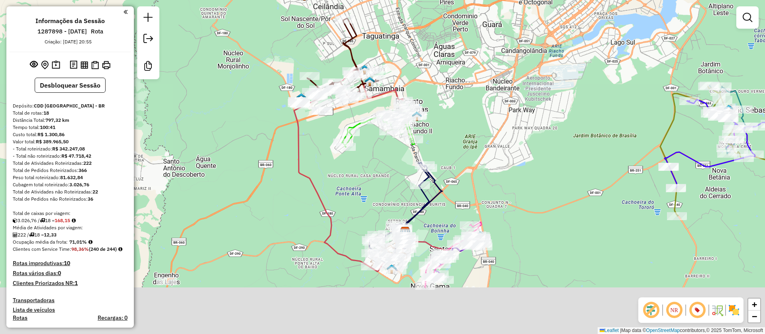
drag, startPoint x: 484, startPoint y: 258, endPoint x: 417, endPoint y: 79, distance: 191.0
click at [417, 79] on div "Janela de atendimento Grade de atendimento Capacidade Transportadoras Veículos …" at bounding box center [382, 167] width 765 height 334
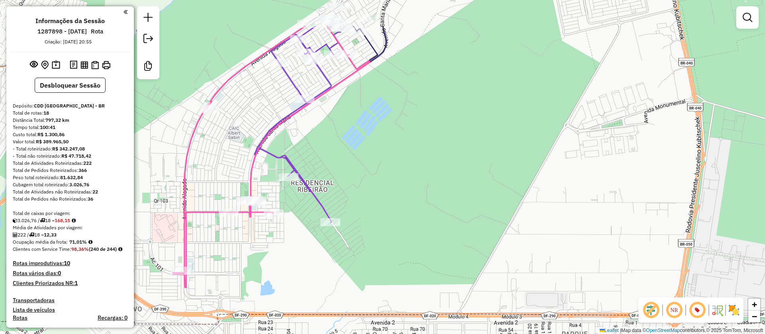
drag, startPoint x: 397, startPoint y: 149, endPoint x: 394, endPoint y: 225, distance: 75.8
click at [394, 225] on div "Janela de atendimento Grade de atendimento Capacidade Transportadoras Veículos …" at bounding box center [382, 167] width 765 height 334
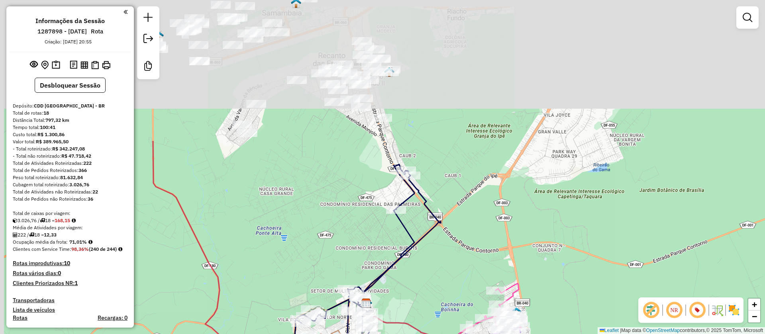
drag, startPoint x: 369, startPoint y: 121, endPoint x: 438, endPoint y: 316, distance: 206.5
click at [438, 315] on div "Janela de atendimento Grade de atendimento Capacidade Transportadoras Veículos …" at bounding box center [382, 167] width 765 height 334
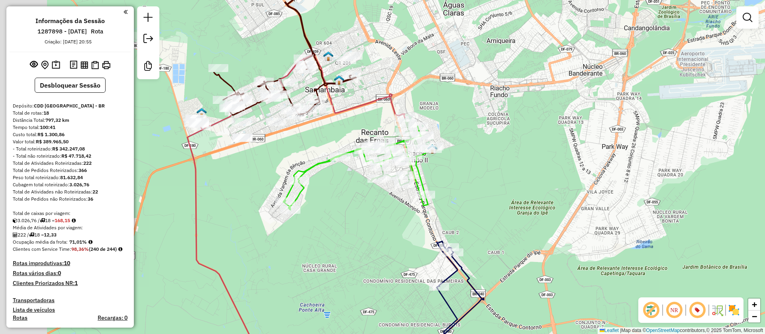
drag, startPoint x: 416, startPoint y: 177, endPoint x: 474, endPoint y: 152, distance: 63.6
click at [474, 152] on div "Janela de atendimento Grade de atendimento Capacidade Transportadoras Veículos …" at bounding box center [382, 167] width 765 height 334
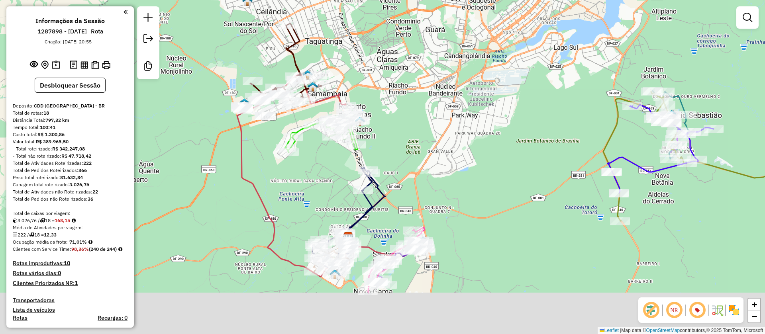
drag, startPoint x: 435, startPoint y: 214, endPoint x: 375, endPoint y: 56, distance: 168.8
click at [375, 58] on div "Janela de atendimento Grade de atendimento Capacidade Transportadoras Veículos …" at bounding box center [382, 167] width 765 height 334
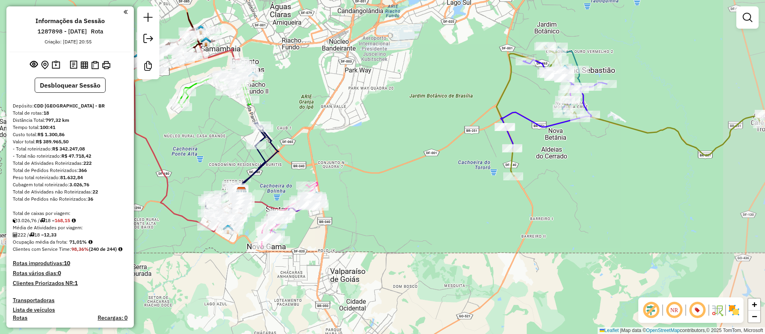
drag, startPoint x: 486, startPoint y: 212, endPoint x: 388, endPoint y: 270, distance: 114.2
click at [395, 265] on div "Janela de atendimento Grade de atendimento Capacidade Transportadoras Veículos …" at bounding box center [382, 167] width 765 height 334
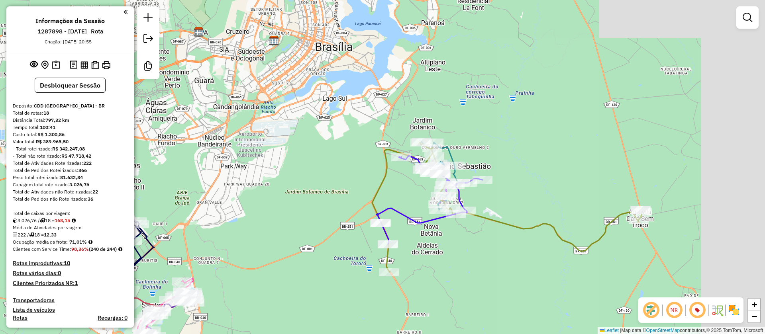
drag, startPoint x: 576, startPoint y: 197, endPoint x: 461, endPoint y: 279, distance: 140.9
click at [462, 280] on div "Janela de atendimento Grade de atendimento Capacidade Transportadoras Veículos …" at bounding box center [382, 167] width 765 height 334
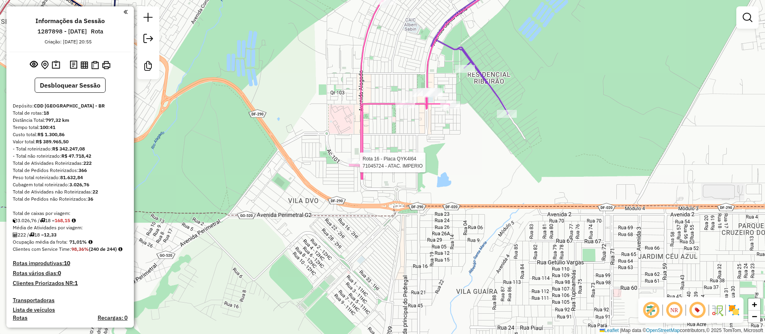
select select "**********"
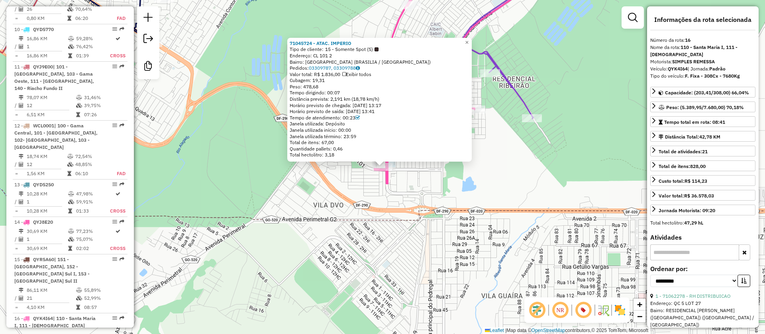
scroll to position [1020, 0]
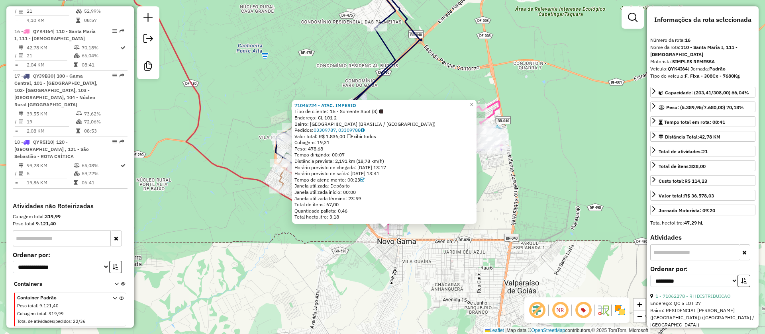
click at [344, 246] on div "71045724 - ATAC. IMPERIO Tipo de cliente: 15 - Somente Spot (S) Endereço: CL 10…" at bounding box center [382, 167] width 765 height 334
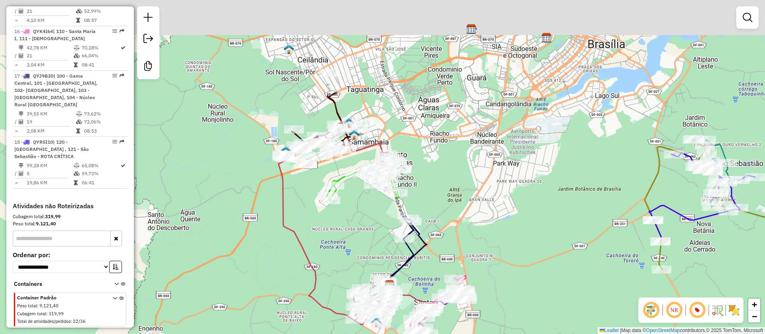
drag, startPoint x: 315, startPoint y: 127, endPoint x: 360, endPoint y: 253, distance: 133.6
click at [360, 253] on div "Janela de atendimento Grade de atendimento Capacidade Transportadoras Veículos …" at bounding box center [382, 167] width 765 height 334
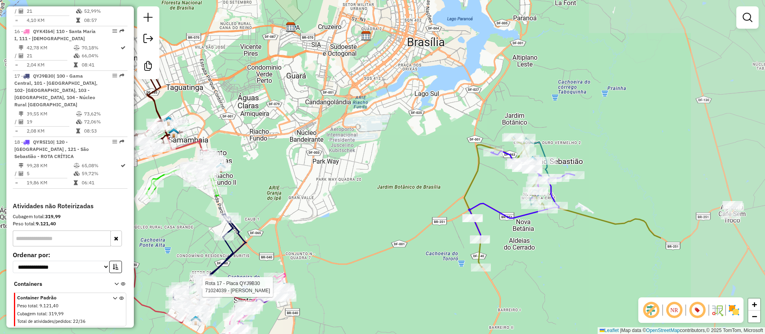
drag, startPoint x: 455, startPoint y: 186, endPoint x: 367, endPoint y: 187, distance: 88.1
click at [367, 187] on div "Rota 17 - Placa QYJ9B30 71024039 - [PERSON_NAME] de atendimento Grade de atendi…" at bounding box center [382, 167] width 765 height 334
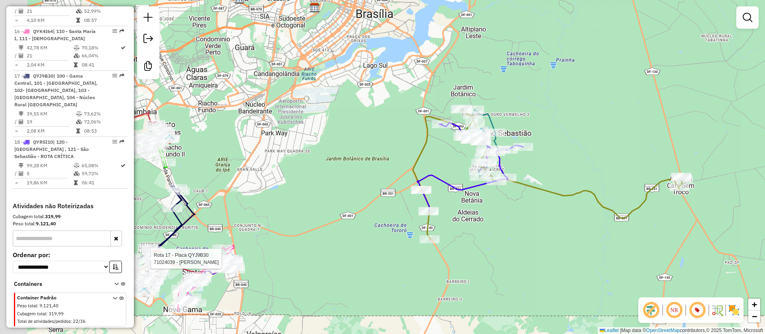
drag, startPoint x: 299, startPoint y: 187, endPoint x: 403, endPoint y: 161, distance: 106.6
click at [408, 155] on div "Rota 17 - Placa QYJ9B30 71024039 - [PERSON_NAME] de atendimento Grade de atendi…" at bounding box center [382, 167] width 765 height 334
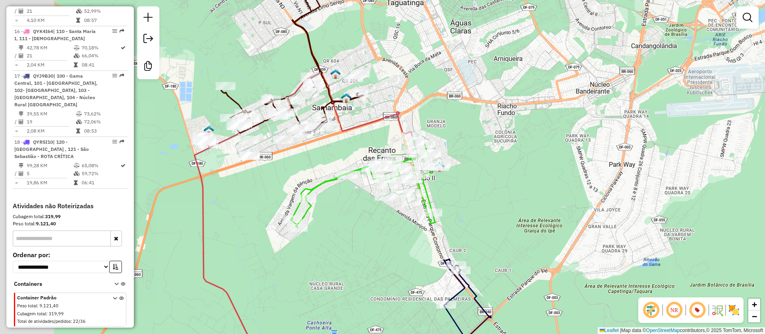
drag, startPoint x: 325, startPoint y: 87, endPoint x: 490, endPoint y: 111, distance: 166.0
click at [490, 111] on div "Rota 17 - Placa QYJ9B30 71024039 - [PERSON_NAME] de atendimento Grade de atendi…" at bounding box center [382, 167] width 765 height 334
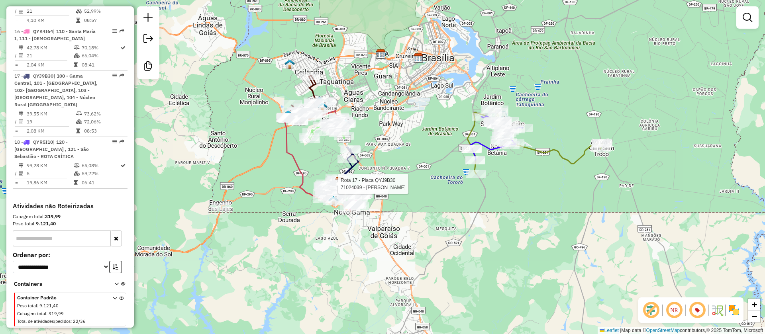
drag, startPoint x: 431, startPoint y: 138, endPoint x: 361, endPoint y: 98, distance: 81.0
click at [361, 98] on div "Rota 17 - Placa QYJ9B30 71024039 - [PERSON_NAME] de atendimento Grade de atendi…" at bounding box center [382, 167] width 765 height 334
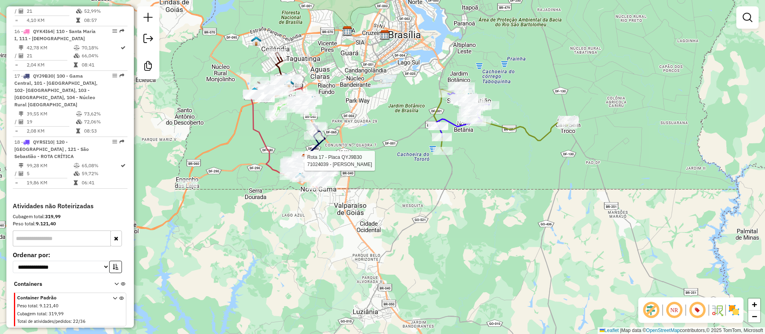
drag, startPoint x: 369, startPoint y: 246, endPoint x: 404, endPoint y: 220, distance: 43.6
click at [404, 220] on div "Rota 17 - Placa QYJ9B30 71024039 - [PERSON_NAME] de atendimento Grade de atendi…" at bounding box center [382, 167] width 765 height 334
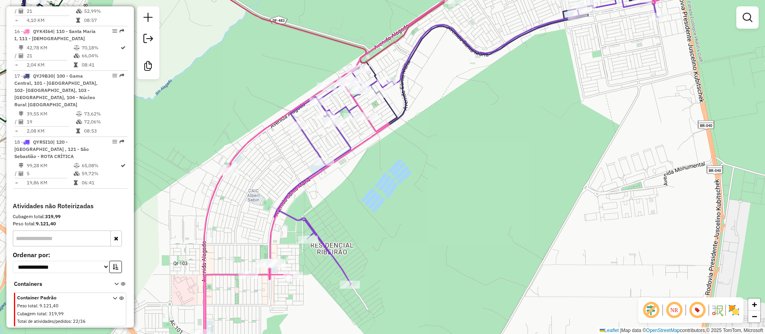
drag, startPoint x: 401, startPoint y: 257, endPoint x: 383, endPoint y: 197, distance: 62.2
click at [383, 198] on div "Rota 17 - Placa QYJ9B30 71024039 - [PERSON_NAME] de atendimento Grade de atendi…" at bounding box center [382, 167] width 765 height 334
